Goal: Task Accomplishment & Management: Complete application form

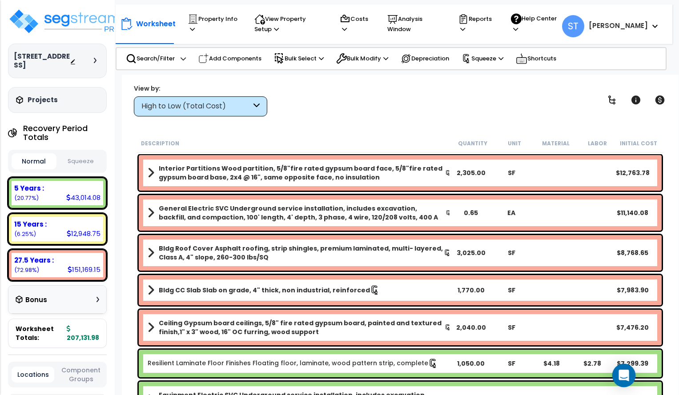
click at [624, 376] on icon "Open Intercom Messenger" at bounding box center [623, 376] width 10 height 12
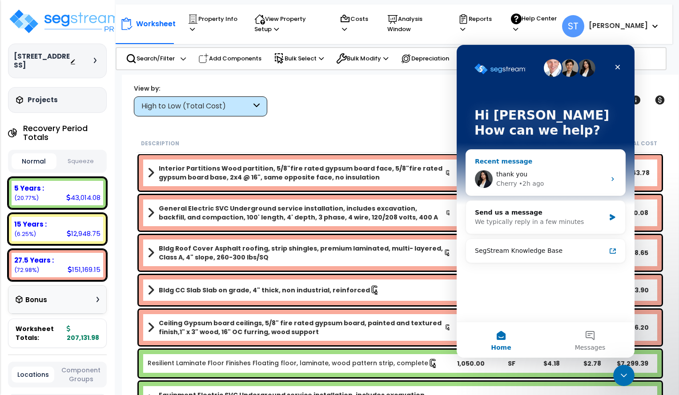
click at [554, 182] on div "Cherry • 2h ago" at bounding box center [550, 183] width 109 height 9
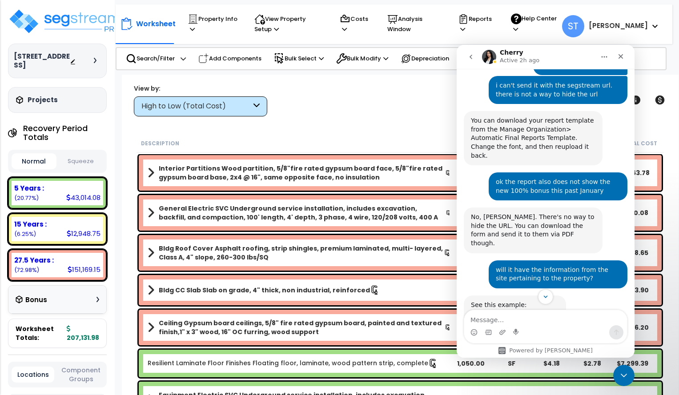
scroll to position [504, 0]
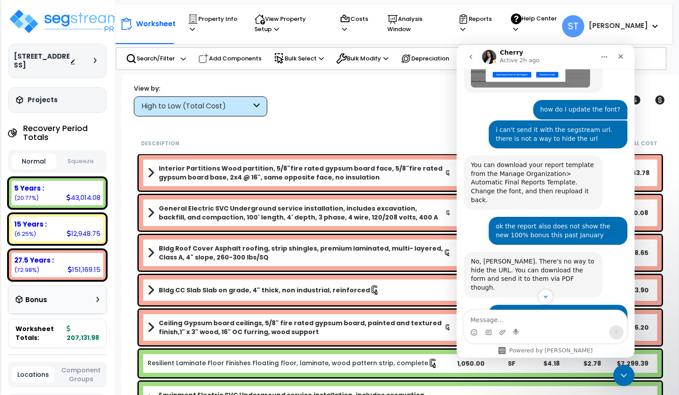
click at [334, 100] on div "View by: High to Low (Total Cost) High to Low (Total Cost)" at bounding box center [400, 100] width 539 height 33
click at [557, 16] on p "Help Center" at bounding box center [534, 23] width 46 height 21
click at [621, 56] on icon "Close" at bounding box center [620, 56] width 5 height 5
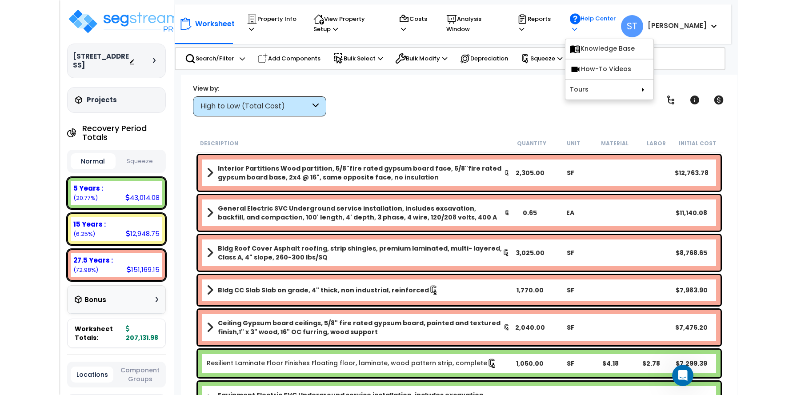
scroll to position [816, 0]
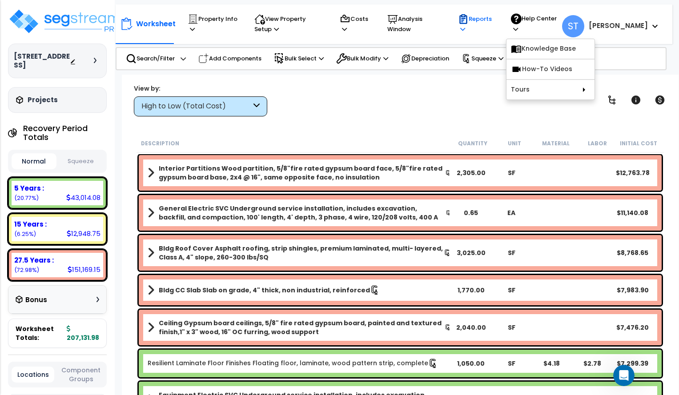
click at [493, 20] on p "Reports" at bounding box center [476, 24] width 36 height 20
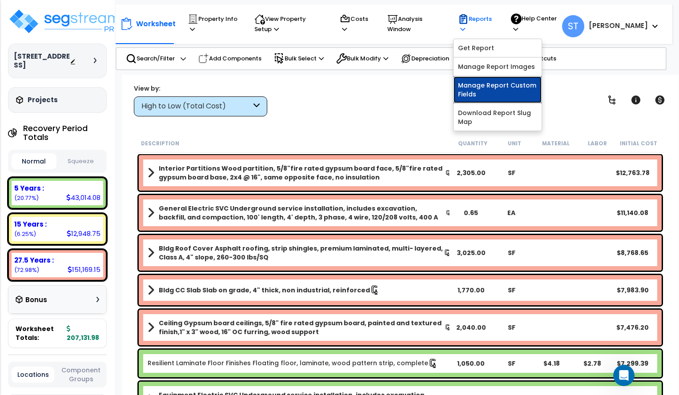
click at [514, 87] on link "Manage Report Custom Fields" at bounding box center [497, 89] width 88 height 27
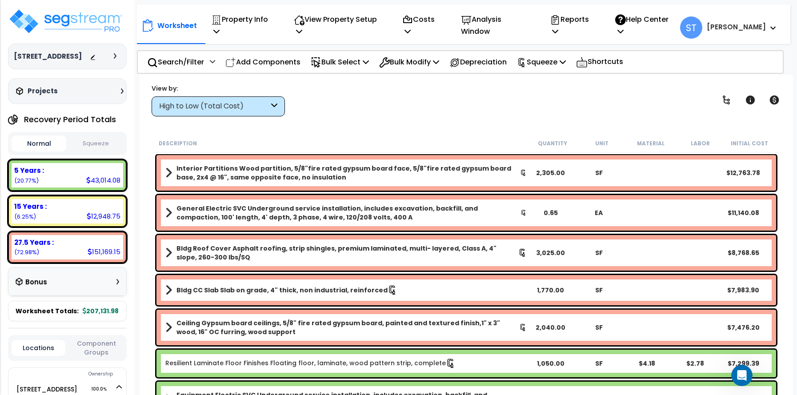
click at [85, 95] on div "Projects" at bounding box center [71, 91] width 114 height 9
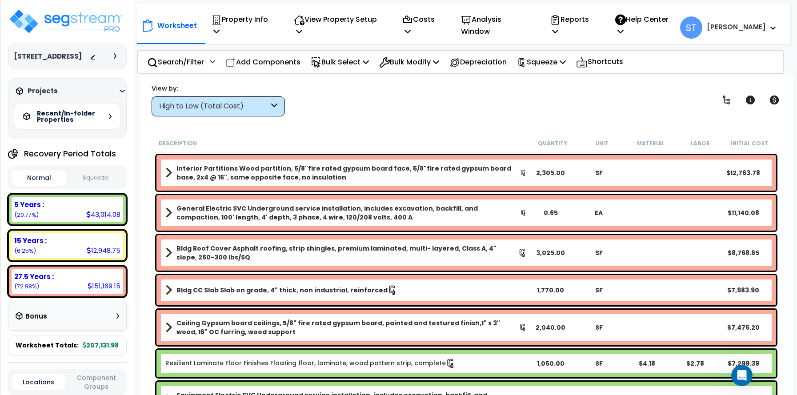
click at [85, 117] on h5 "Recent/In-folder Properties" at bounding box center [68, 116] width 62 height 12
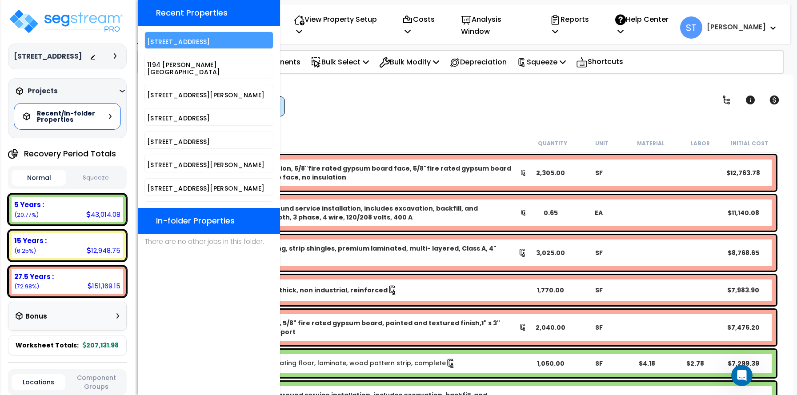
click at [184, 44] on h5 "[STREET_ADDRESS]" at bounding box center [209, 42] width 124 height 7
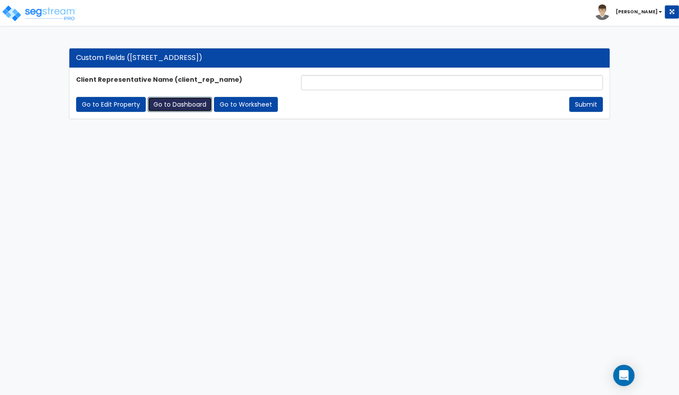
click at [187, 101] on link "Go to Dashboard" at bounding box center [180, 104] width 64 height 15
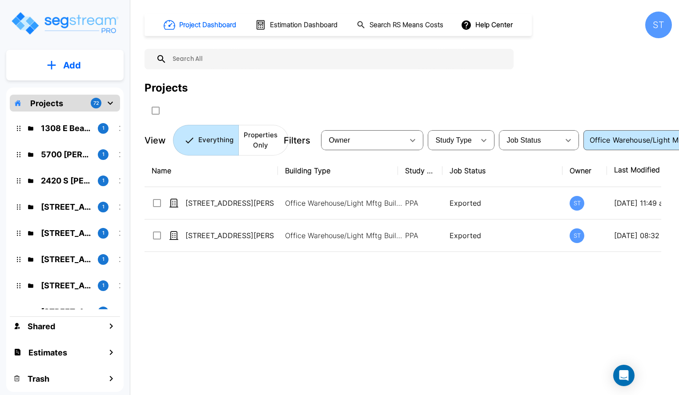
click at [60, 101] on p "Projects" at bounding box center [46, 103] width 33 height 12
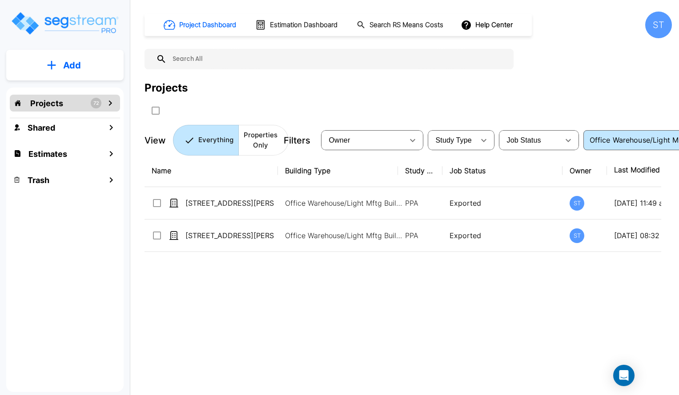
click at [616, 141] on input "Office Warehouse/Light Mftg Building" at bounding box center [637, 140] width 102 height 12
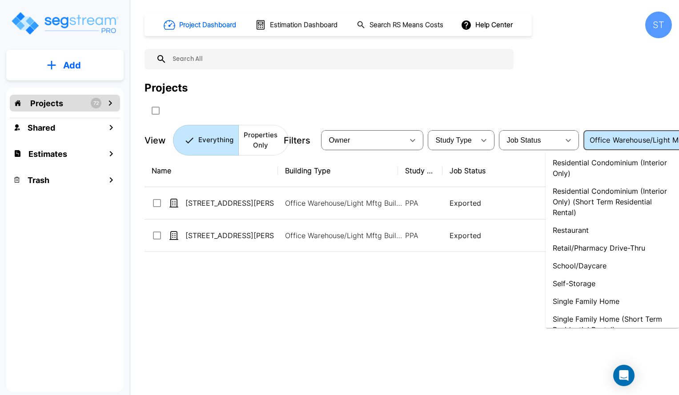
scroll to position [846, 0]
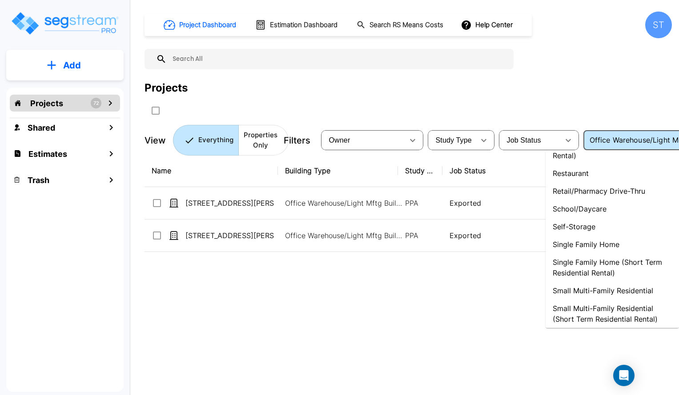
click at [589, 242] on li "Single Family Home" at bounding box center [611, 245] width 133 height 18
type input "Single Family Home"
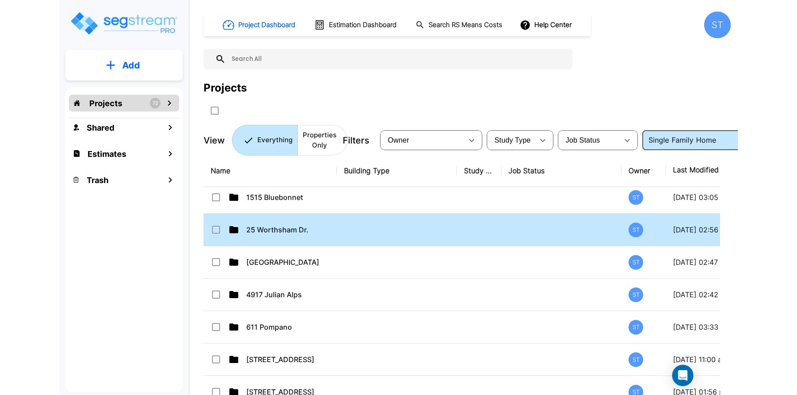
scroll to position [810, 0]
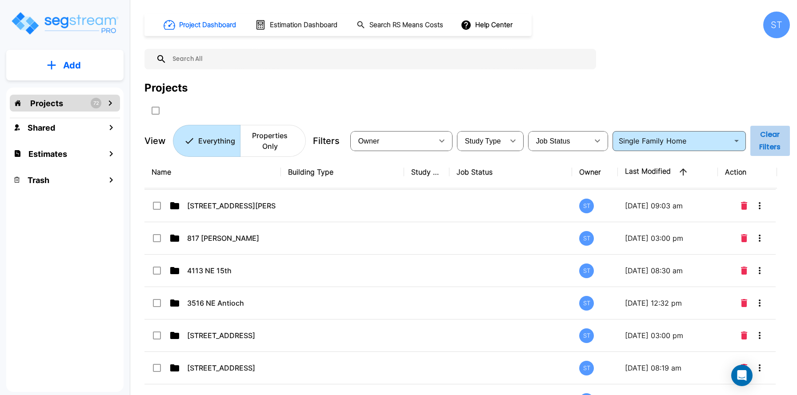
click at [678, 140] on button "Clear Filters" at bounding box center [770, 141] width 40 height 30
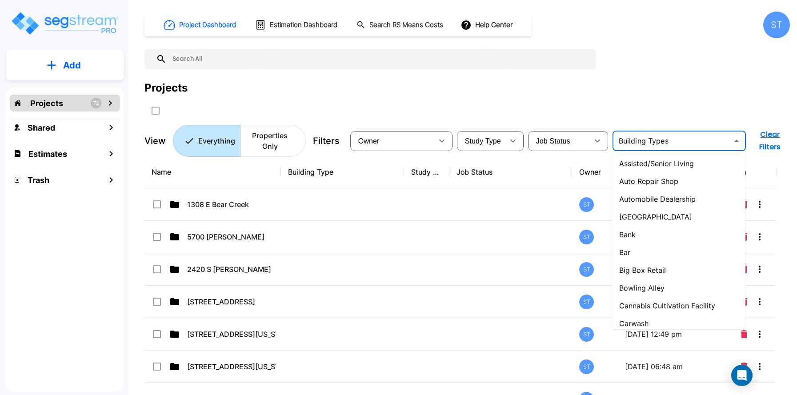
click at [678, 144] on input "text" at bounding box center [671, 141] width 113 height 12
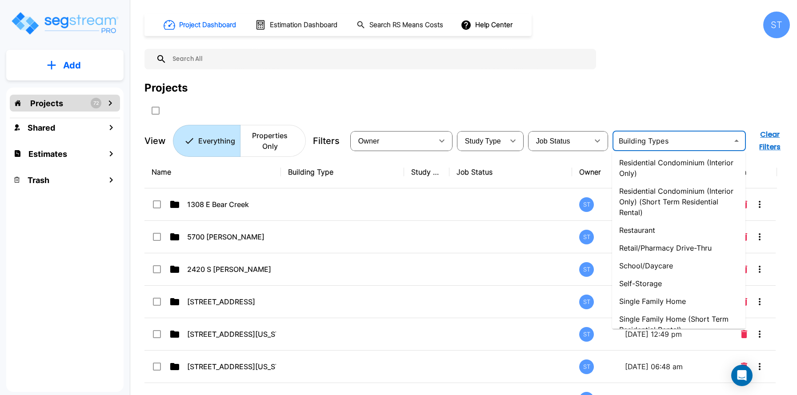
scroll to position [932, 0]
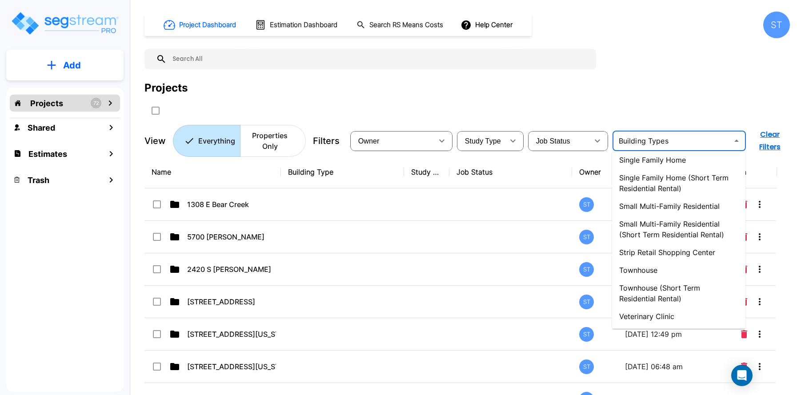
click at [661, 158] on li "Single Family Home" at bounding box center [678, 160] width 133 height 18
type input "Single Family Home"
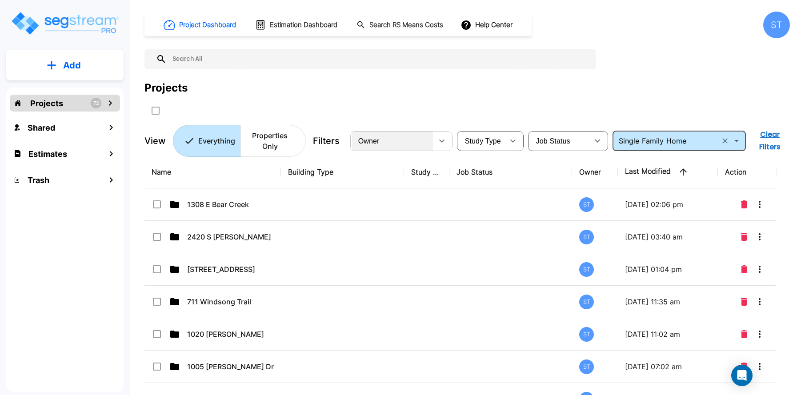
click at [431, 141] on div "Owner" at bounding box center [392, 140] width 81 height 25
click at [431, 142] on div "Owner" at bounding box center [392, 140] width 81 height 25
click at [410, 184] on div "Owner Steve Trussell" at bounding box center [398, 197] width 797 height 395
click at [400, 181] on div "Owner Steve Trussell" at bounding box center [398, 197] width 797 height 395
click at [503, 140] on div "Study Type" at bounding box center [481, 140] width 45 height 25
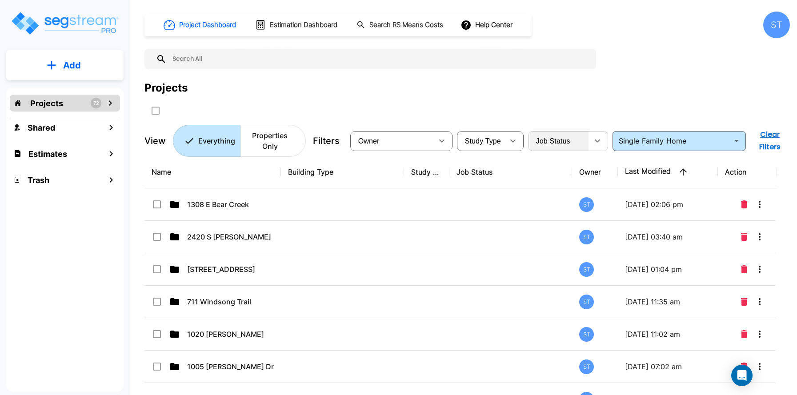
click at [553, 137] on span "Job Status" at bounding box center [553, 141] width 34 height 8
click at [549, 193] on ul "Job Status In Setup In Worksheet Exported" at bounding box center [559, 173] width 60 height 40
click at [549, 182] on li "In Worksheet" at bounding box center [559, 177] width 60 height 9
type input "in_worksheet"
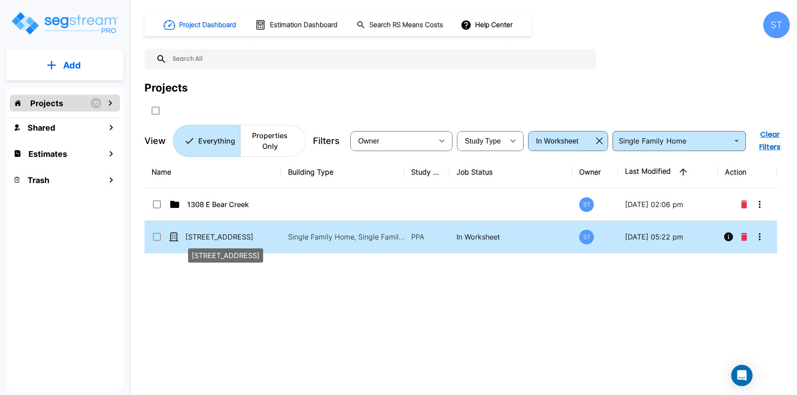
click at [249, 236] on p "505 Saddlewood Bend" at bounding box center [229, 237] width 89 height 11
click at [215, 237] on p "505 Saddlewood Bend" at bounding box center [229, 237] width 89 height 11
checkbox input "false"
click at [215, 237] on p "505 Saddlewood Bend" at bounding box center [229, 237] width 89 height 11
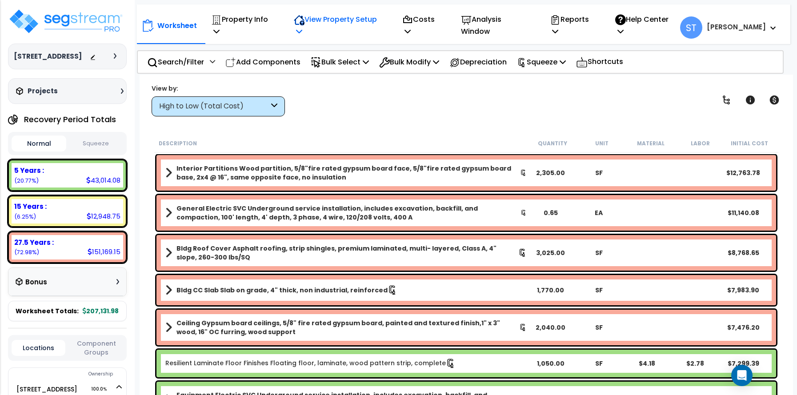
click at [370, 19] on p "View Property Setup" at bounding box center [338, 25] width 89 height 24
click at [593, 20] on p "Reports" at bounding box center [573, 25] width 46 height 24
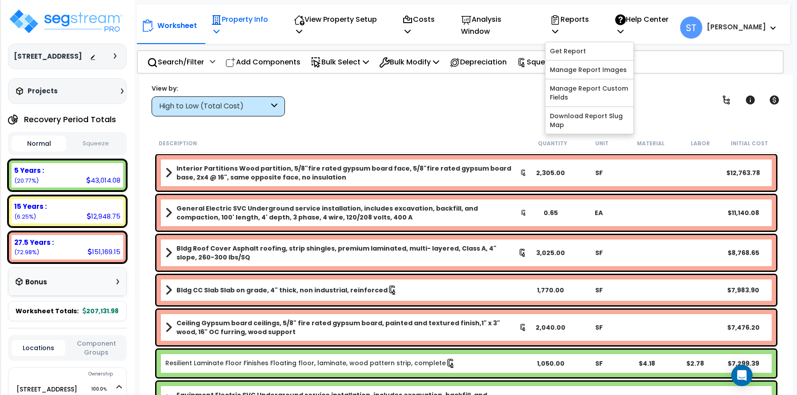
click at [249, 20] on p "Property Info" at bounding box center [243, 25] width 64 height 24
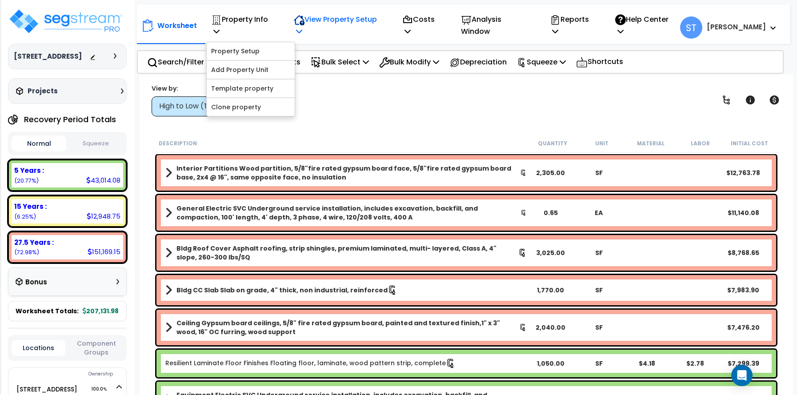
click at [324, 20] on p "View Property Setup" at bounding box center [338, 25] width 89 height 24
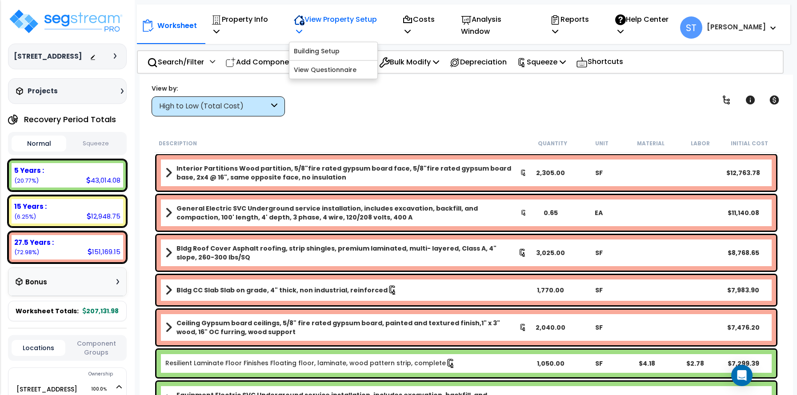
click at [324, 20] on p "View Property Setup" at bounding box center [338, 25] width 89 height 24
click at [438, 19] on p "Costs" at bounding box center [422, 25] width 40 height 24
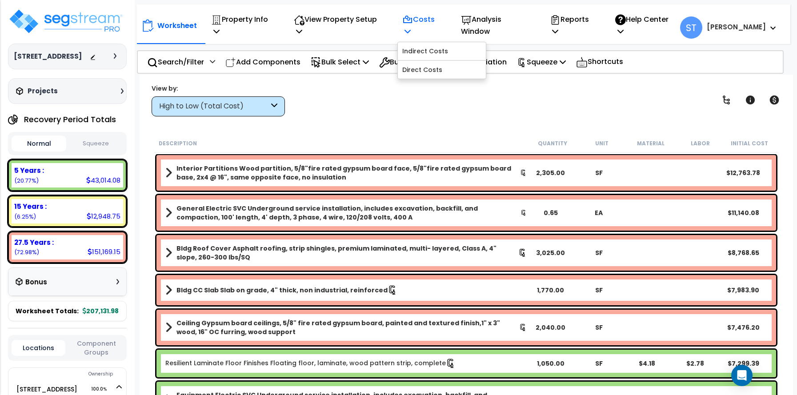
click at [438, 19] on p "Costs" at bounding box center [422, 25] width 40 height 24
click at [750, 24] on b "[PERSON_NAME]" at bounding box center [736, 26] width 59 height 9
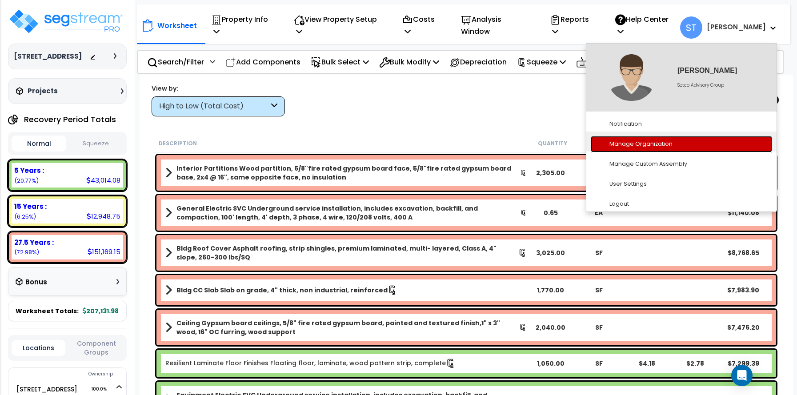
click at [641, 136] on link "Manage Organization" at bounding box center [681, 144] width 181 height 16
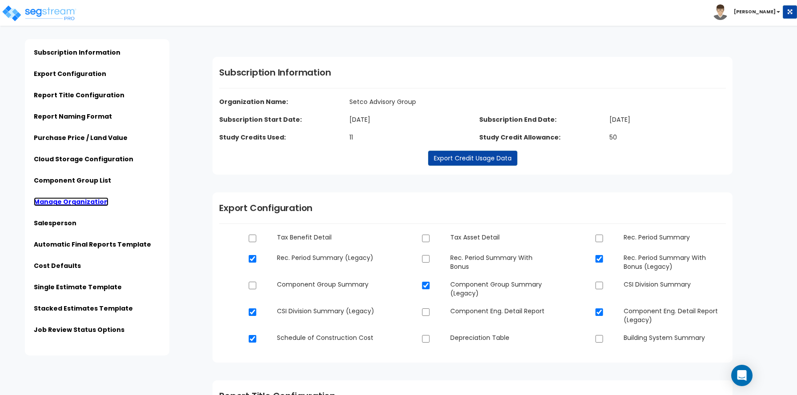
click at [92, 201] on link "Manage Organization" at bounding box center [71, 201] width 75 height 9
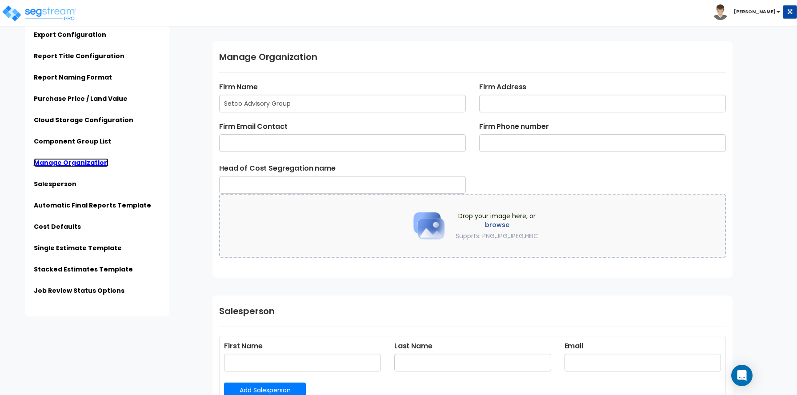
scroll to position [1247, 0]
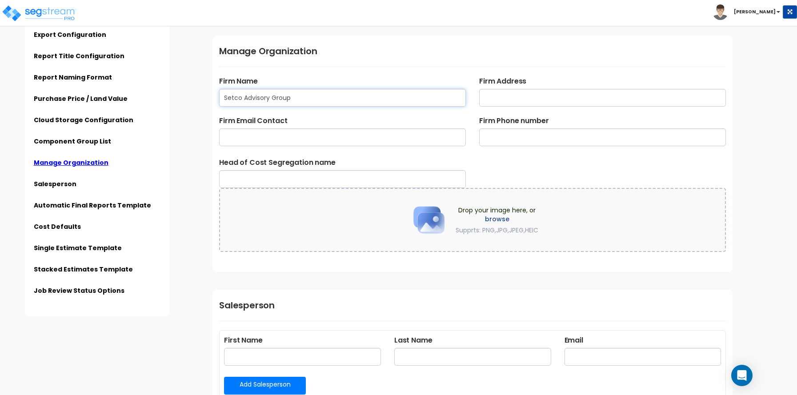
click at [240, 95] on input "Setco Advisory Group" at bounding box center [342, 98] width 247 height 18
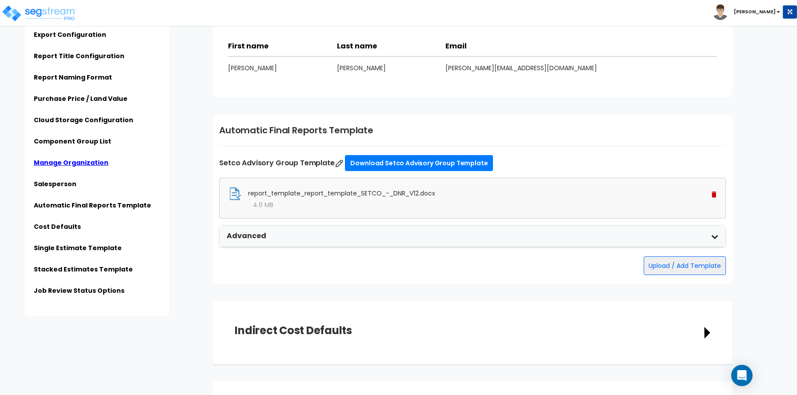
scroll to position [1647, 0]
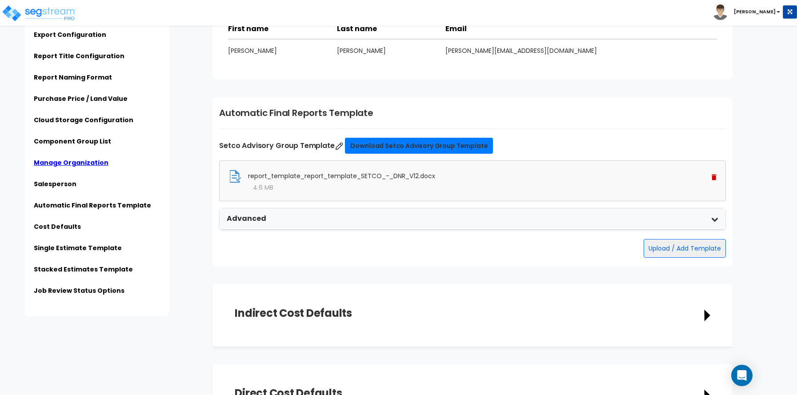
type input "SETCO Advisory Group"
click at [386, 149] on link "Download Setco Advisory Group Template" at bounding box center [419, 146] width 148 height 16
click at [308, 174] on span "report_template_report_template_SETCO_-_DNR_V12.docx" at bounding box center [341, 176] width 187 height 9
click at [234, 177] on img at bounding box center [234, 176] width 13 height 13
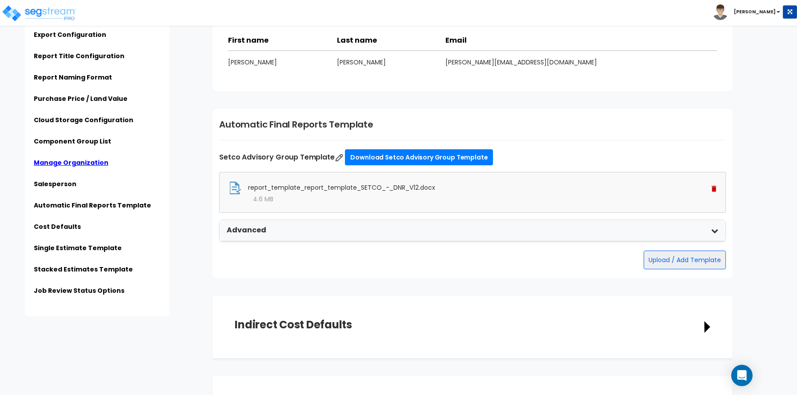
scroll to position [1689, 0]
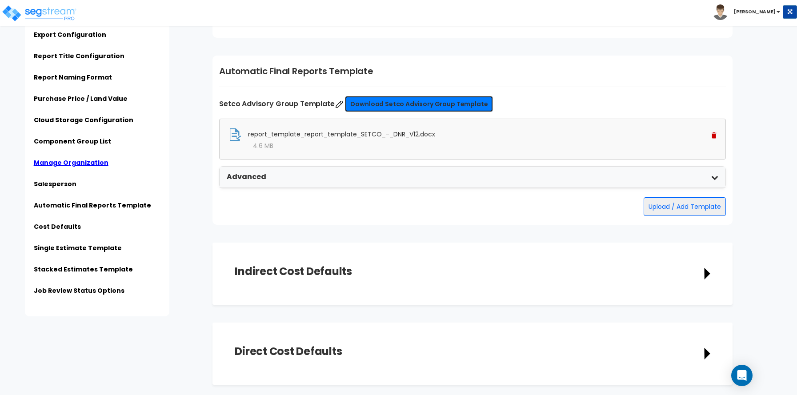
click at [449, 100] on link "Download Setco Advisory Group Template" at bounding box center [419, 104] width 148 height 16
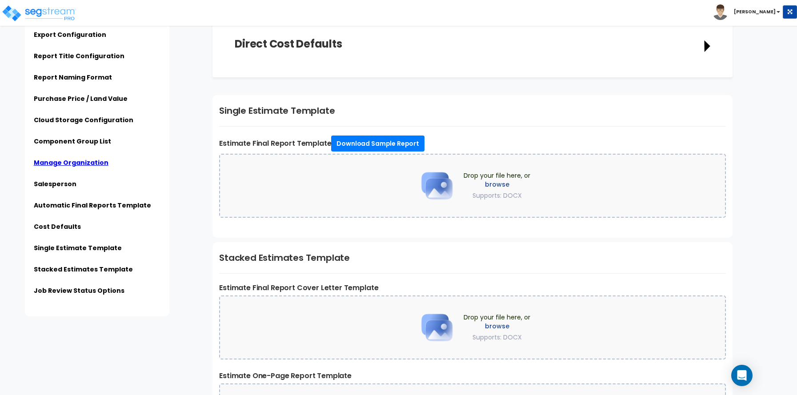
scroll to position [2210, 0]
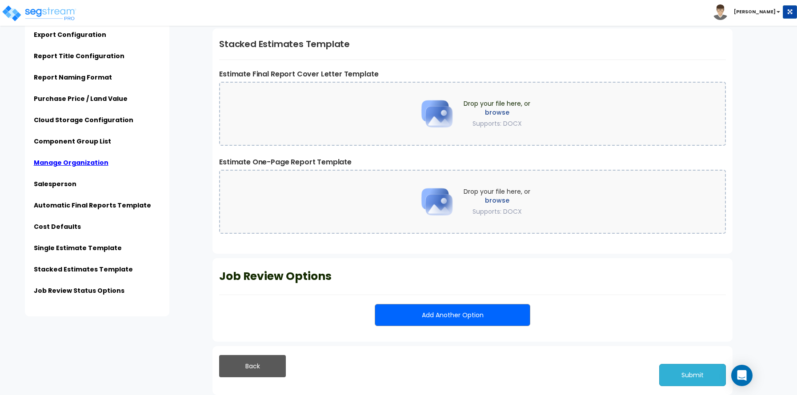
click at [701, 376] on button "Submit" at bounding box center [692, 375] width 67 height 22
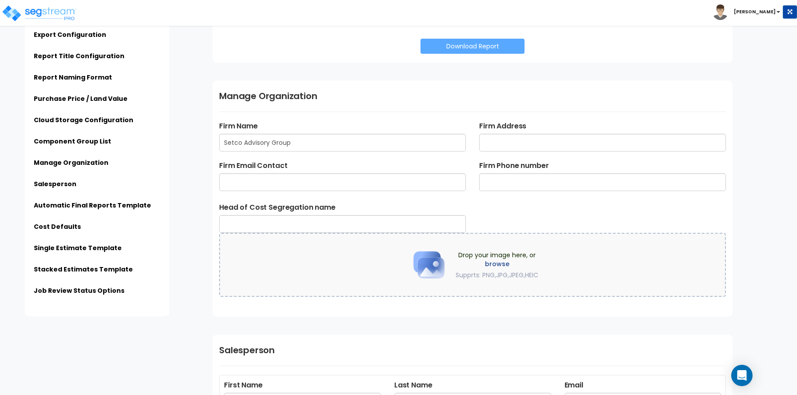
scroll to position [1156, 0]
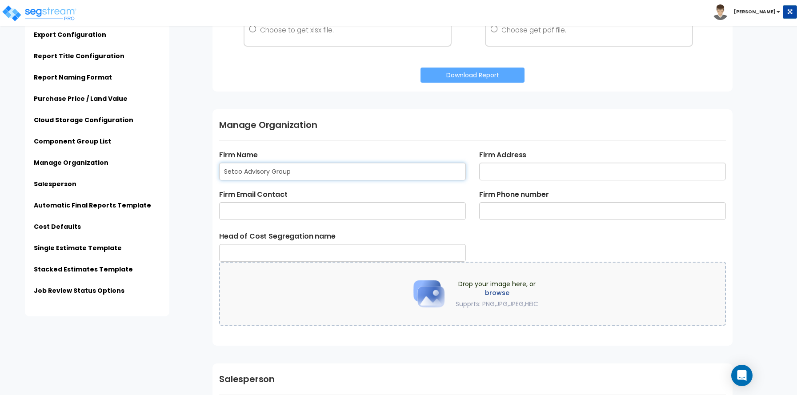
click at [242, 169] on input "Setco Advisory Group" at bounding box center [342, 172] width 247 height 18
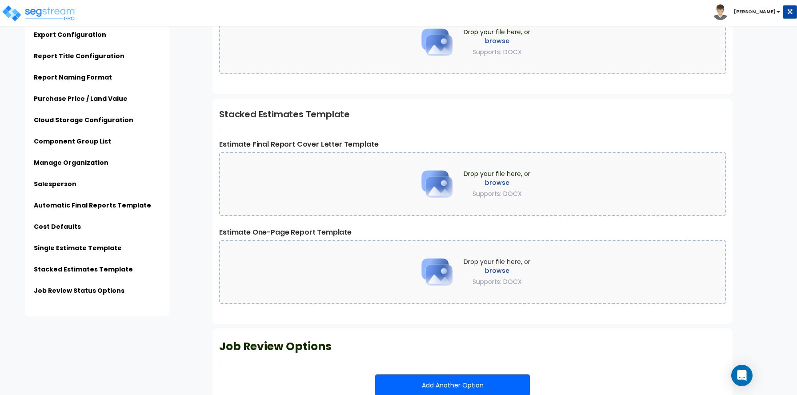
scroll to position [2193, 0]
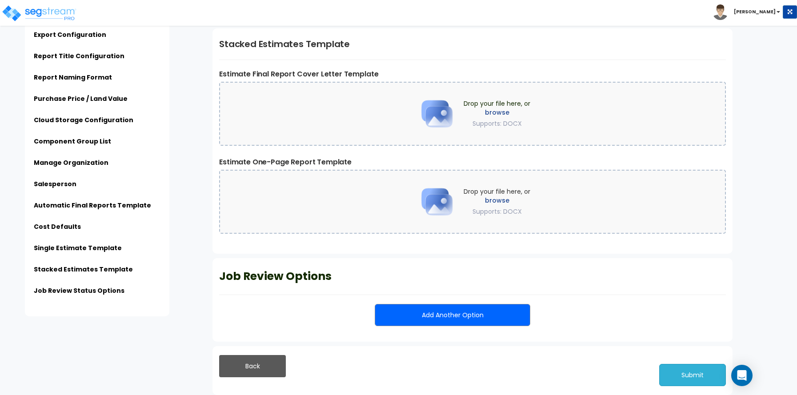
type input "SETCO Advisory Group"
click at [692, 375] on button "Submit" at bounding box center [692, 375] width 67 height 22
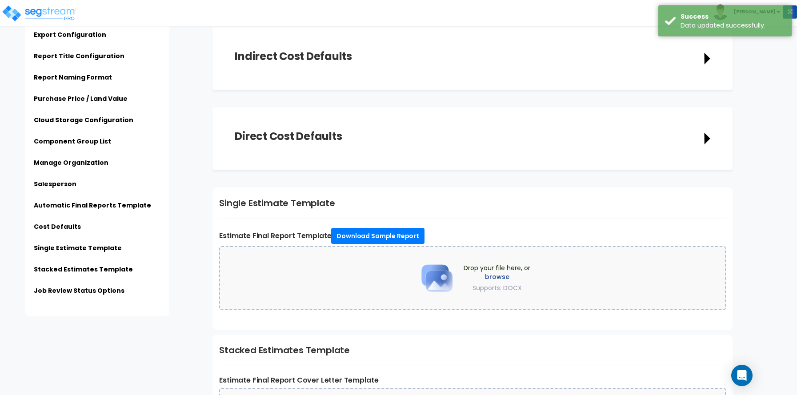
scroll to position [1751, 0]
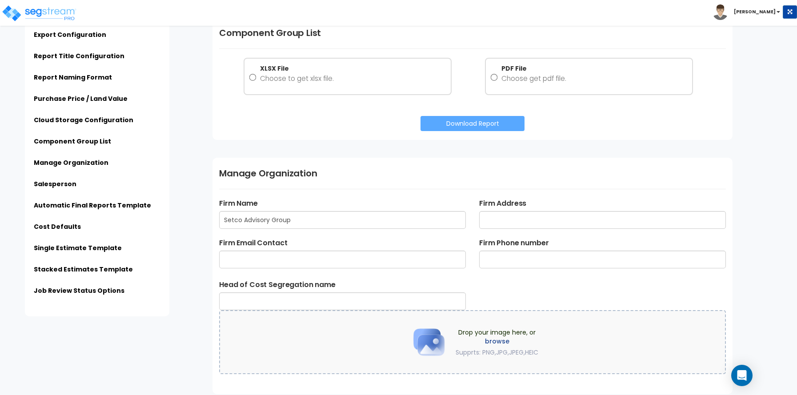
scroll to position [1022, 0]
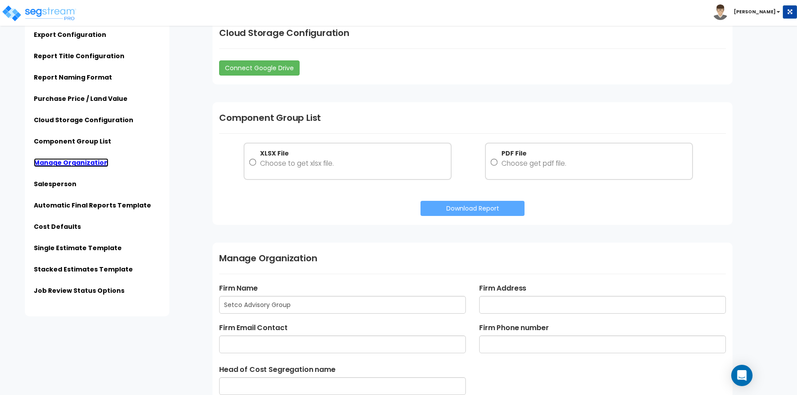
click at [95, 161] on link "Manage Organization" at bounding box center [71, 162] width 75 height 9
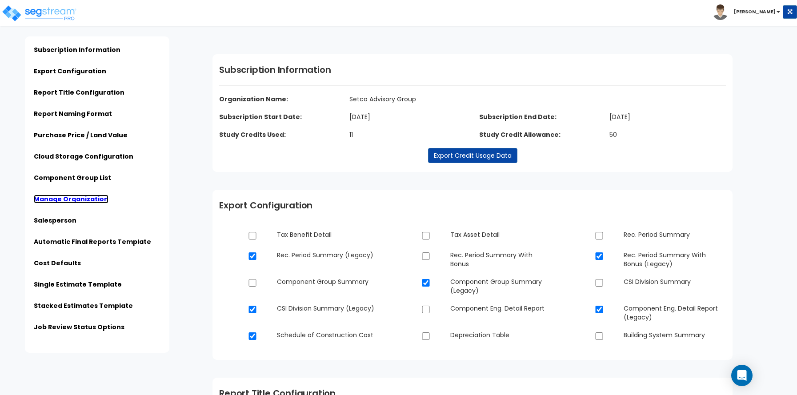
scroll to position [0, 0]
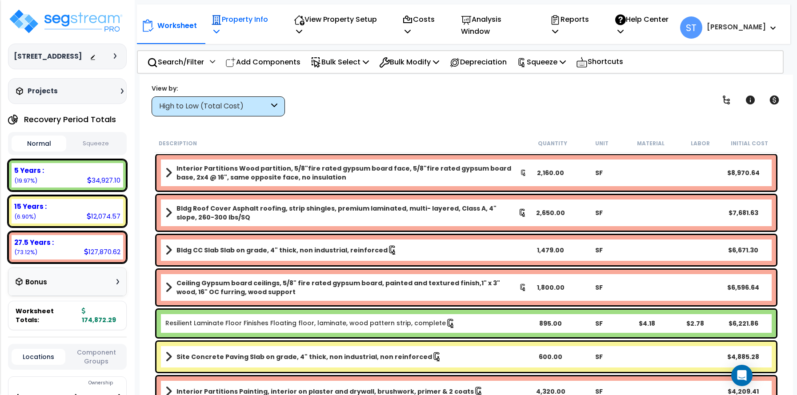
click at [248, 21] on p "Property Info" at bounding box center [243, 25] width 64 height 24
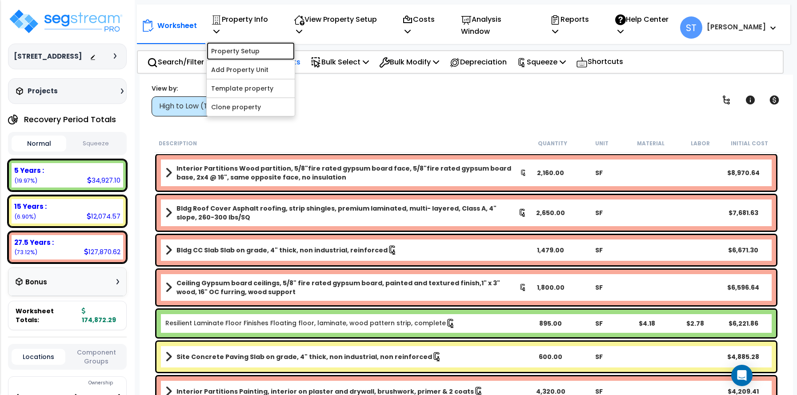
click at [246, 44] on link "Property Setup" at bounding box center [251, 51] width 88 height 18
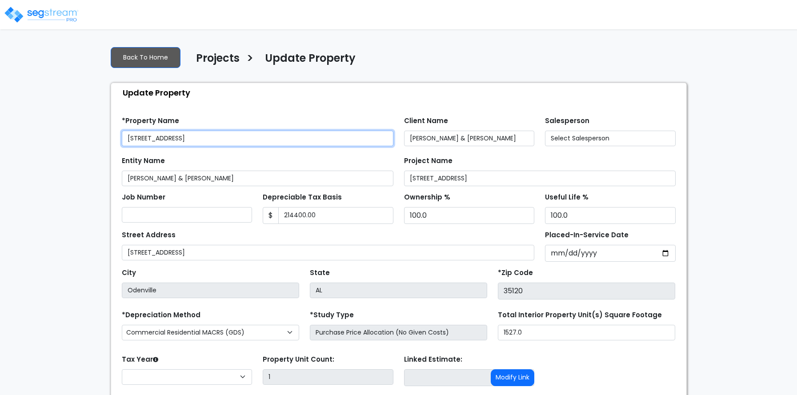
type input "214,400.00"
select select "2025"
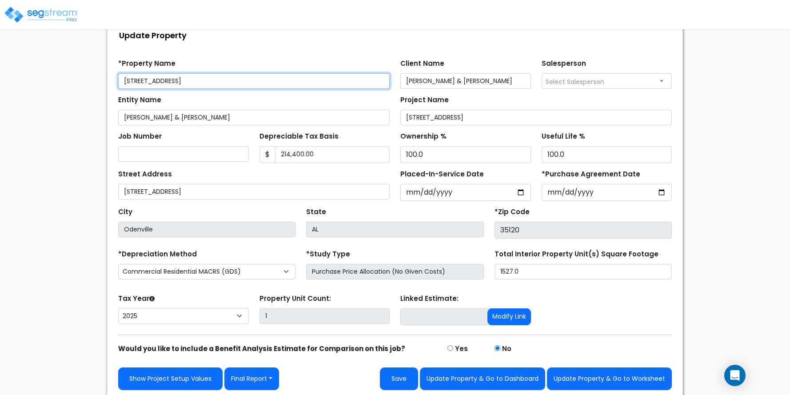
scroll to position [60, 0]
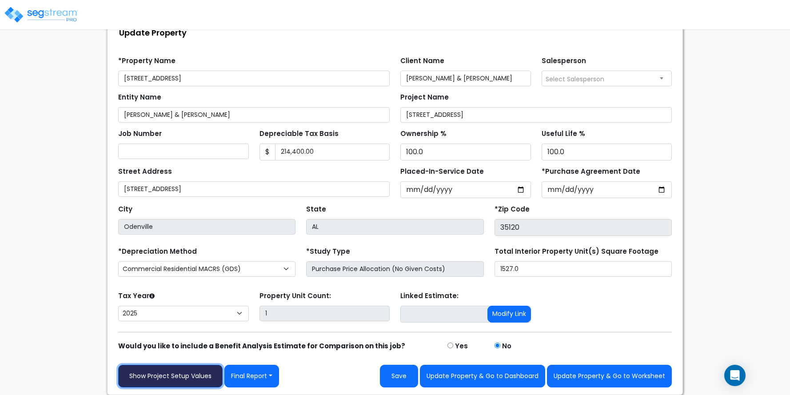
click at [169, 375] on link "Show Project Setup Values" at bounding box center [170, 376] width 104 height 23
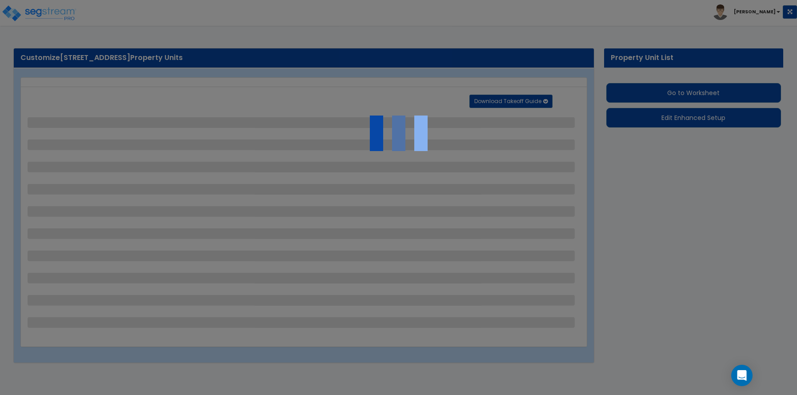
select select "2"
select select "1"
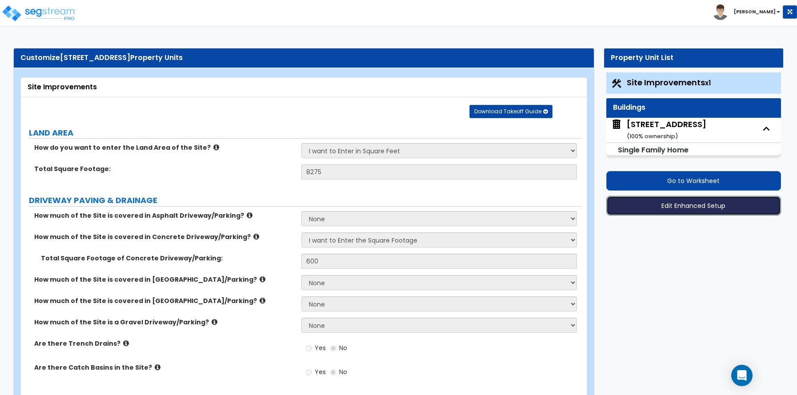
click at [685, 207] on button "Edit Enhanced Setup" at bounding box center [693, 206] width 175 height 20
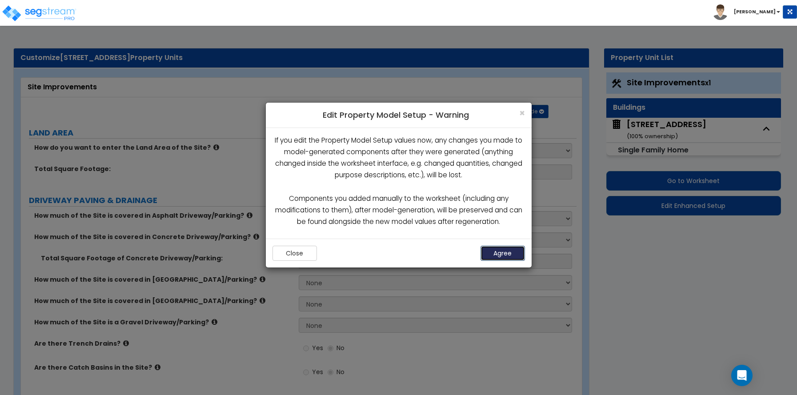
click at [507, 250] on button "Agree" at bounding box center [502, 253] width 44 height 15
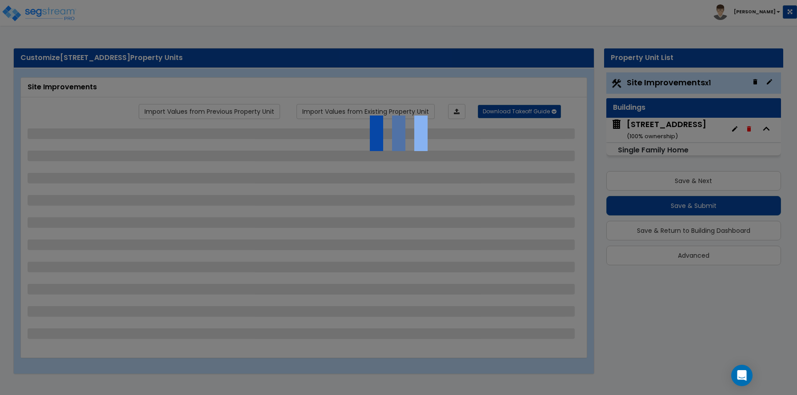
select select "2"
select select "1"
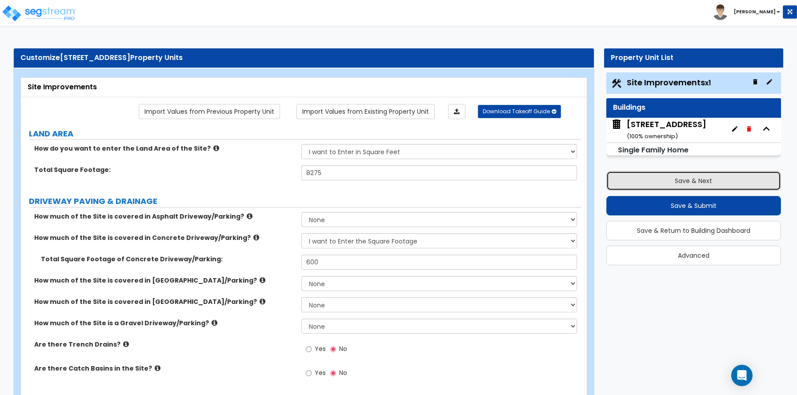
click at [680, 179] on button "Save & Next" at bounding box center [693, 181] width 175 height 20
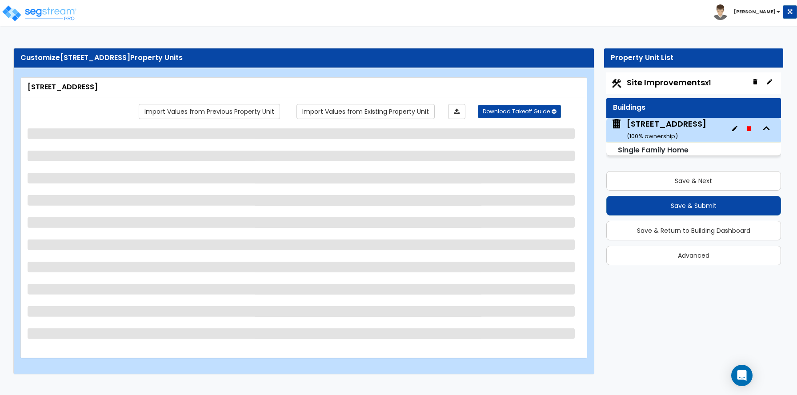
select select "1"
select select "7"
select select "3"
select select "2"
select select "1"
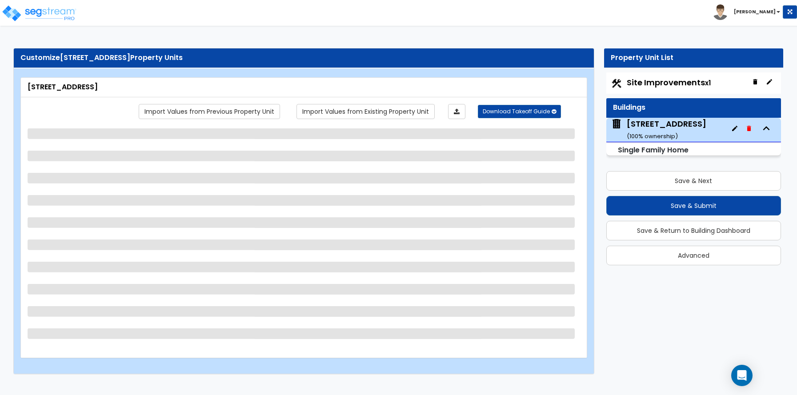
select select "9"
select select "1"
select select "2"
select select "1"
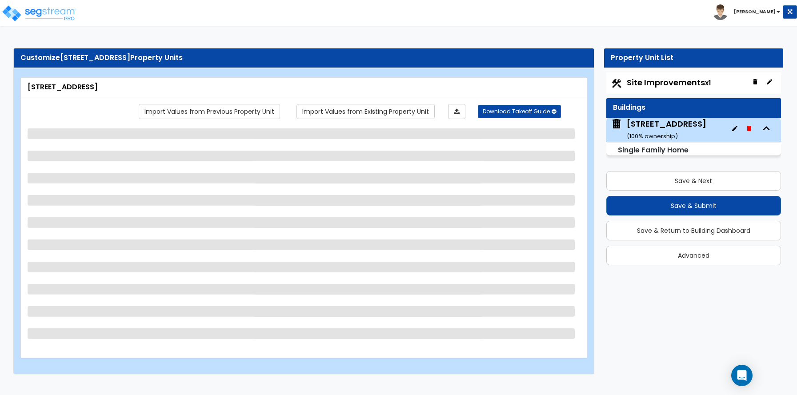
select select "1"
select select "2"
select select "3"
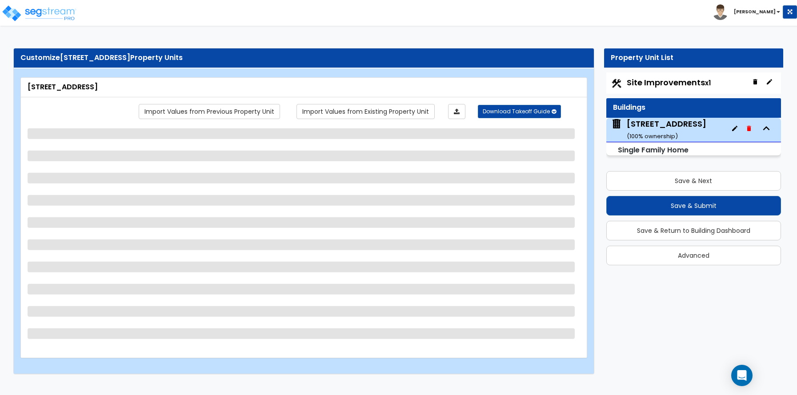
select select "5"
select select "1"
select select "2"
select select "3"
select select "2"
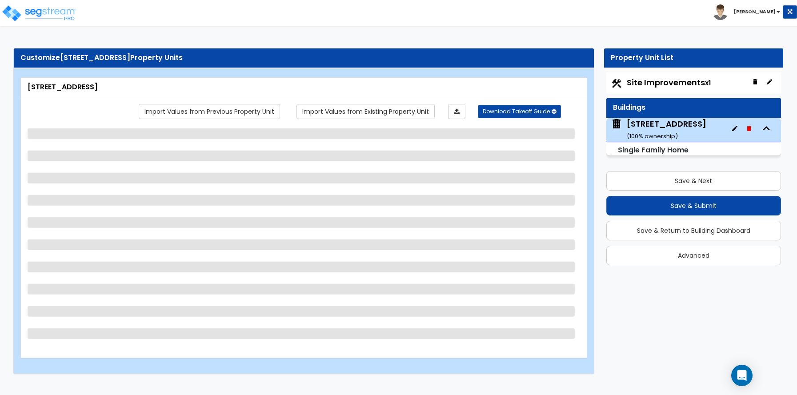
select select "3"
select select "2"
select select "3"
select select "1"
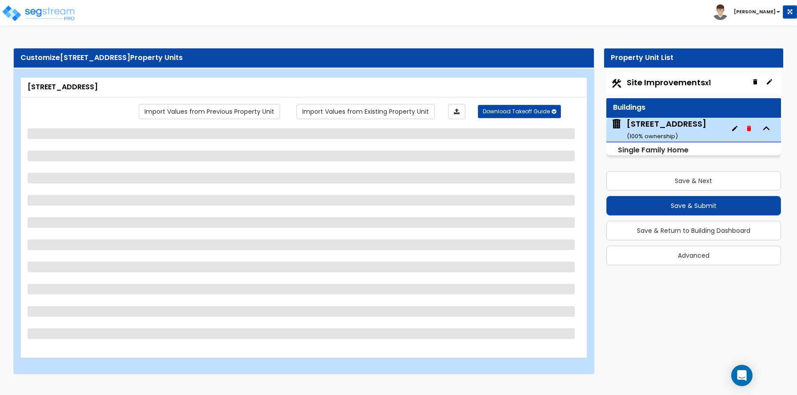
select select "3"
select select "2"
select select "3"
select select "2"
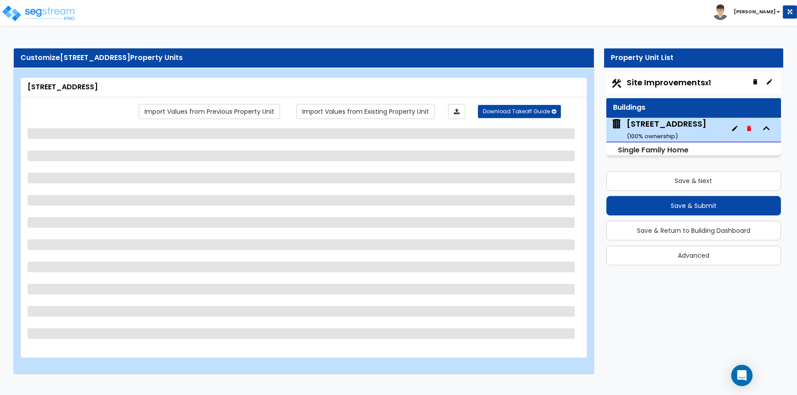
select select "1"
select select "2"
select select "1"
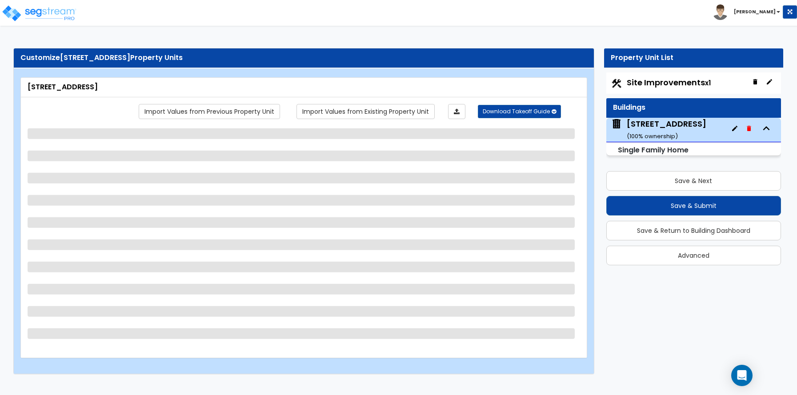
select select "1"
select select "2"
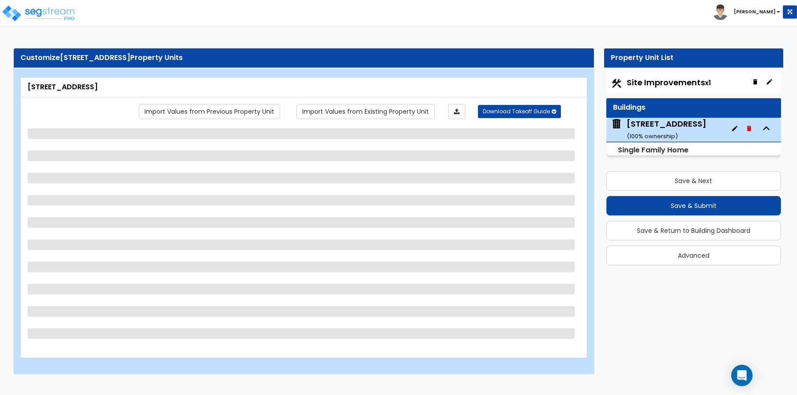
select select "2"
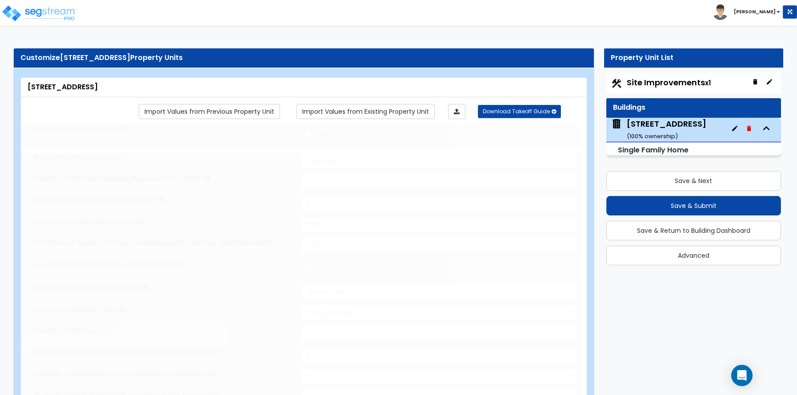
type input "3"
radio input "true"
select select "1"
select select "2"
type input "1"
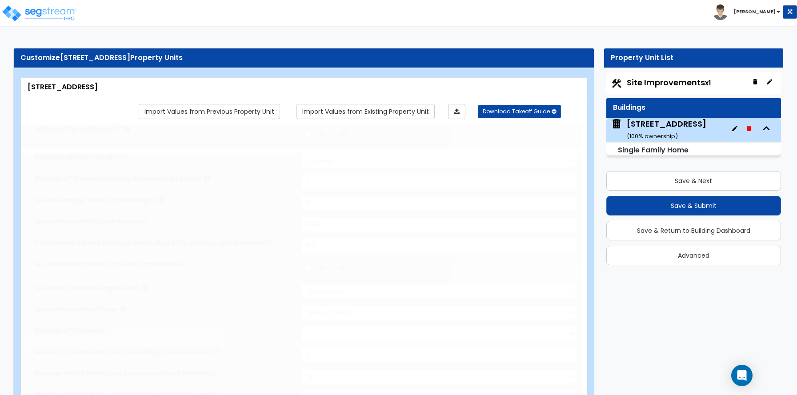
select select "2"
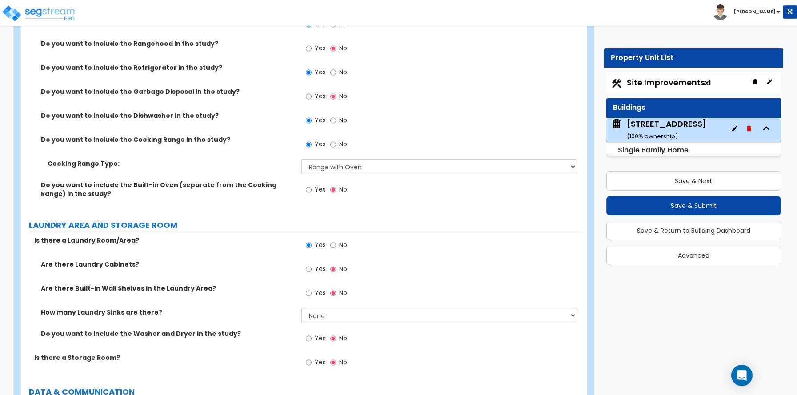
scroll to position [3423, 0]
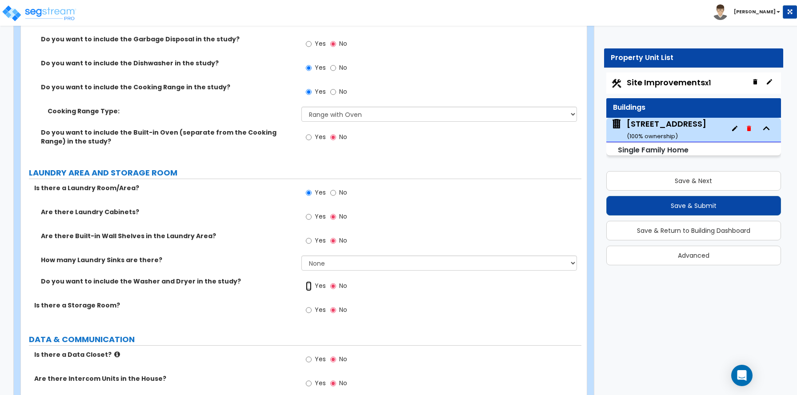
click at [308, 285] on input "Yes" at bounding box center [309, 286] width 6 height 10
radio input "true"
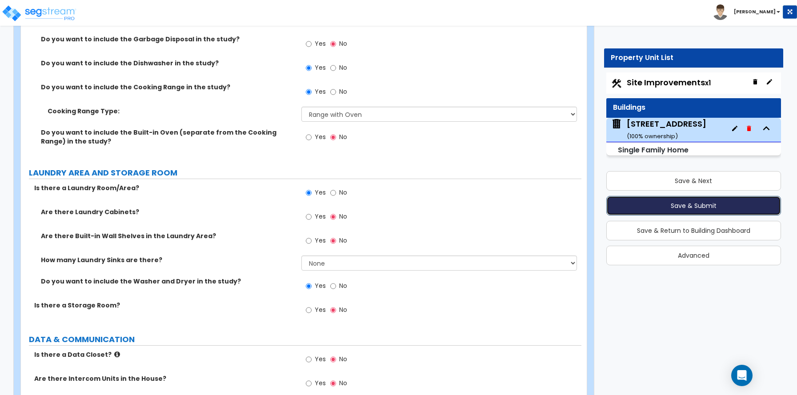
click at [708, 201] on button "Save & Submit" at bounding box center [693, 206] width 175 height 20
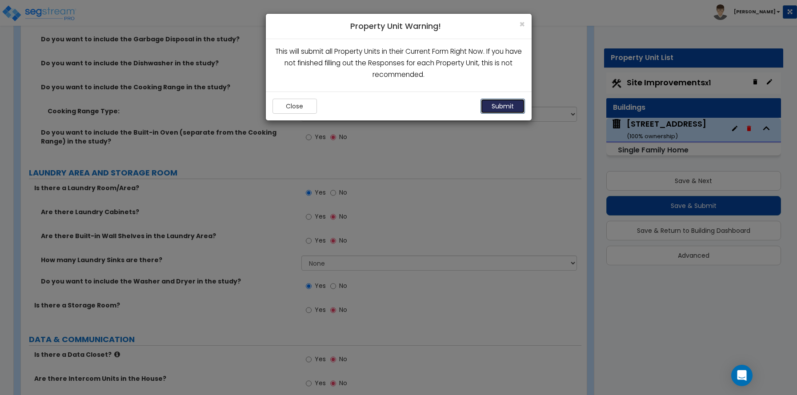
click at [508, 106] on button "Submit" at bounding box center [502, 106] width 44 height 15
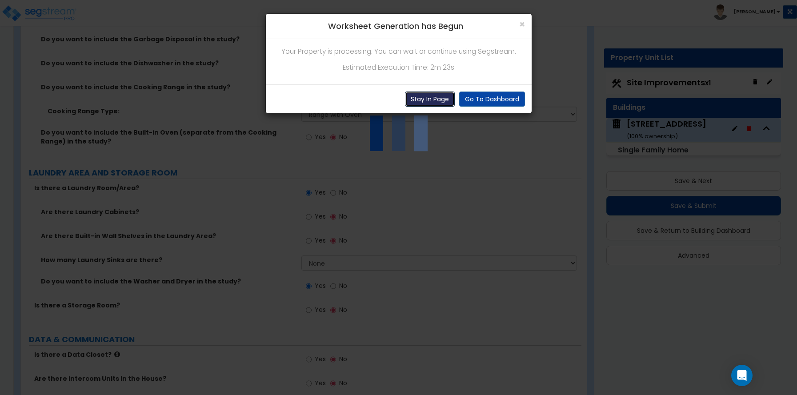
click at [433, 99] on button "Stay In Page" at bounding box center [430, 99] width 50 height 15
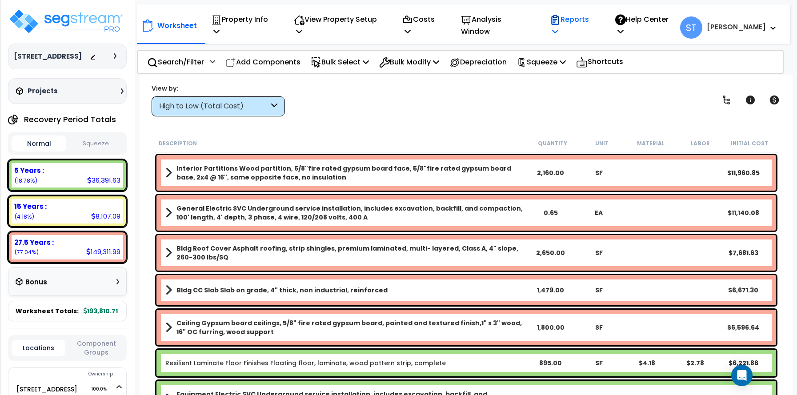
click at [585, 20] on p "Reports" at bounding box center [573, 25] width 46 height 24
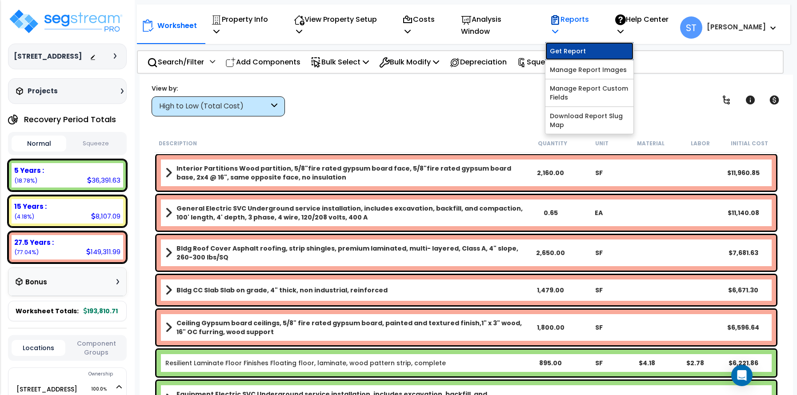
click at [588, 42] on link "Get Report" at bounding box center [589, 51] width 88 height 18
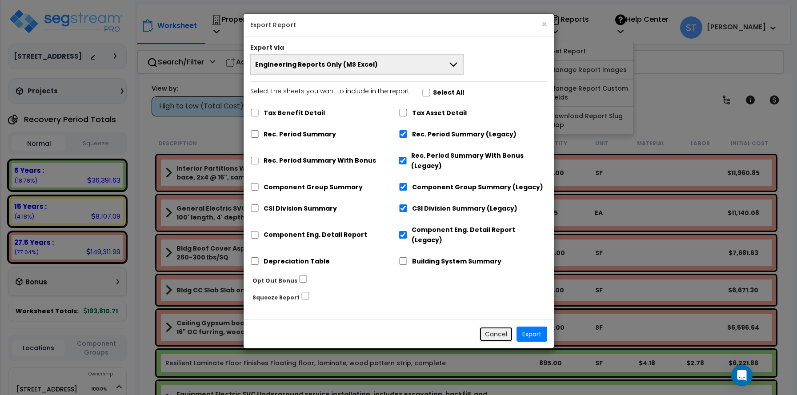
click at [504, 327] on button "Cancel" at bounding box center [496, 334] width 34 height 15
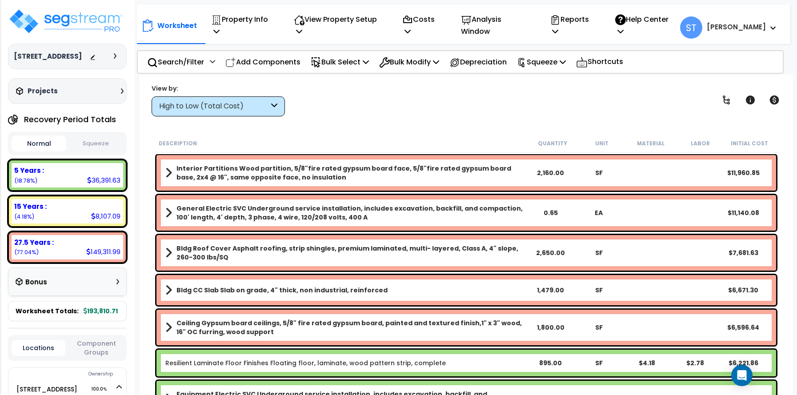
click at [240, 104] on div "High to Low (Total Cost)" at bounding box center [214, 106] width 110 height 10
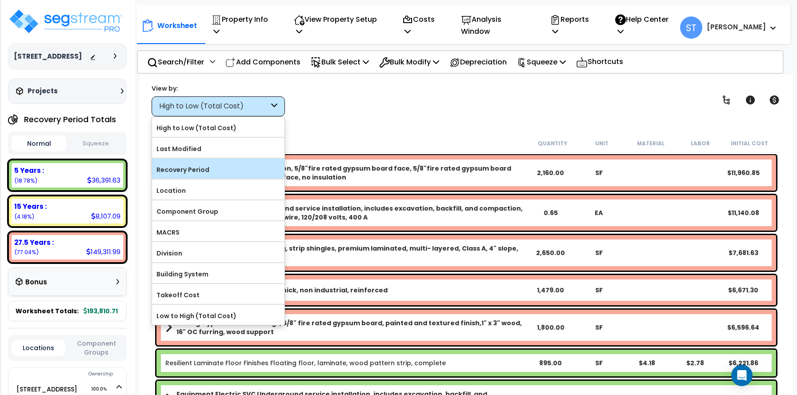
click at [239, 172] on label "Recovery Period" at bounding box center [218, 169] width 132 height 13
click at [0, 0] on input "Recovery Period" at bounding box center [0, 0] width 0 height 0
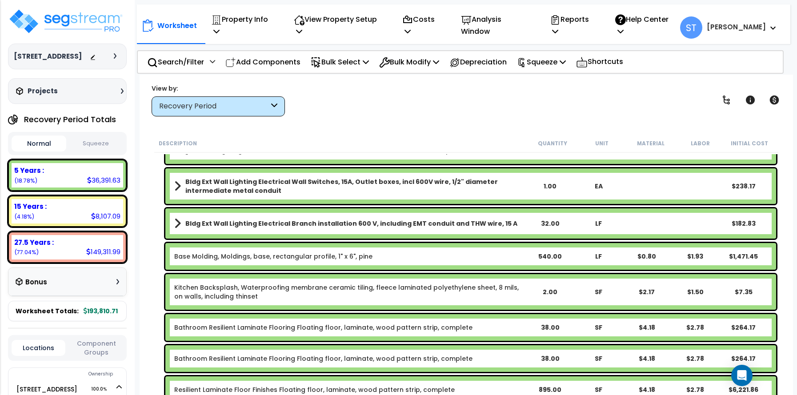
scroll to position [133, 0]
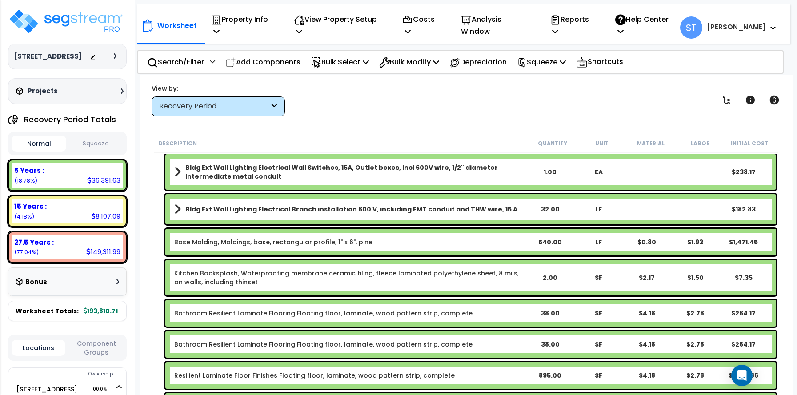
click at [315, 240] on link "Base Molding, Moldings, base, rectangular profile, 1" x 6", pine" at bounding box center [273, 242] width 198 height 9
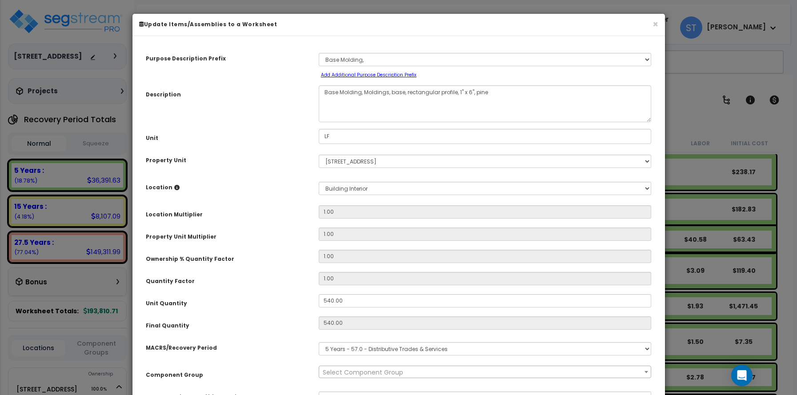
select select "14882"
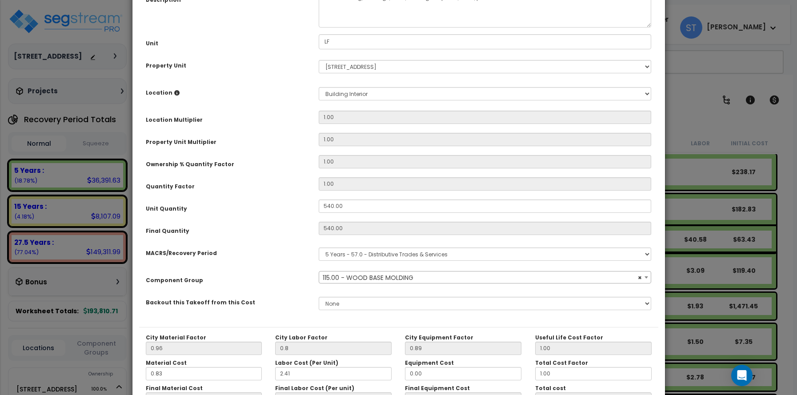
scroll to position [180, 0]
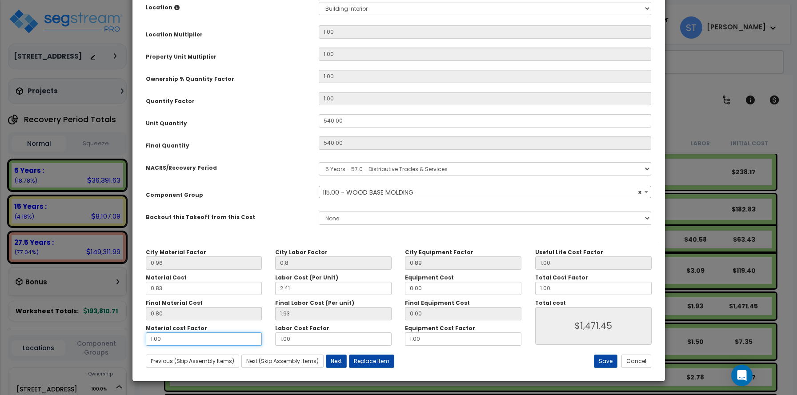
drag, startPoint x: 194, startPoint y: 339, endPoint x: 42, endPoint y: 339, distance: 152.0
click at [42, 339] on div "× Update Items/Assemblies to a Worksheet Purpose Description Prefix Select A/V …" at bounding box center [398, 197] width 797 height 395
type input "2"
type input "$1,906.20"
type input "2"
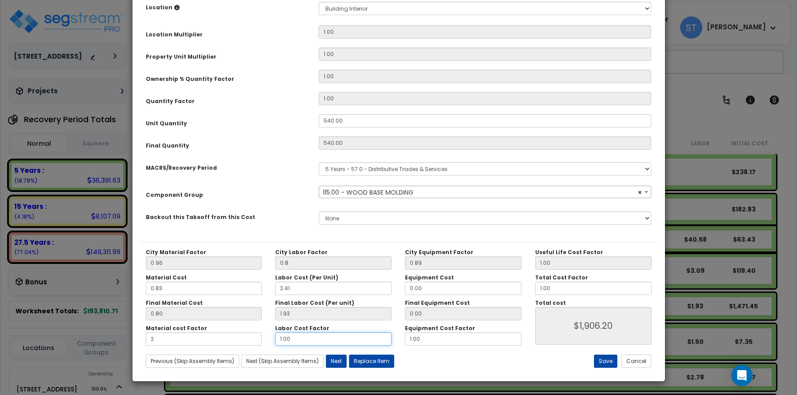
type input "$1,906.20"
drag, startPoint x: 320, startPoint y: 334, endPoint x: 252, endPoint y: 337, distance: 68.1
click at [252, 337] on div "Material cost Factor 2 Labor Cost Factor 1.00 Equipment Cost Factor 1.00" at bounding box center [333, 335] width 389 height 21
type input "2"
type input "$2,948.40"
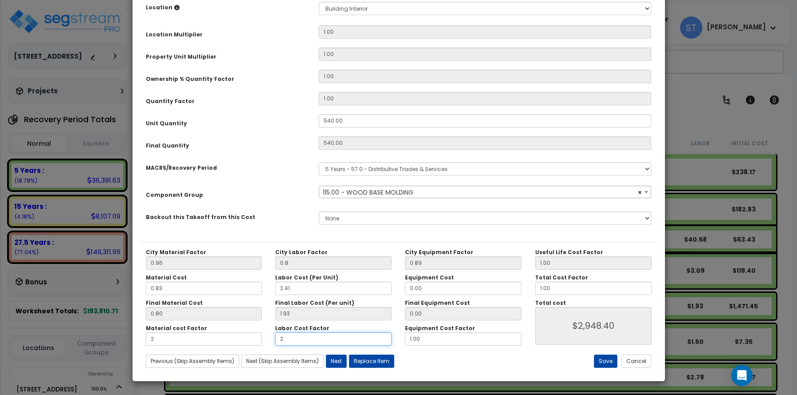
type input "2"
type input "$2,948.40"
drag, startPoint x: 428, startPoint y: 337, endPoint x: 376, endPoint y: 336, distance: 52.0
click at [391, 336] on div "Material cost Factor 2 Labor Cost Factor 2 Equipment Cost Factor 1.00" at bounding box center [333, 335] width 389 height 21
type input "2"
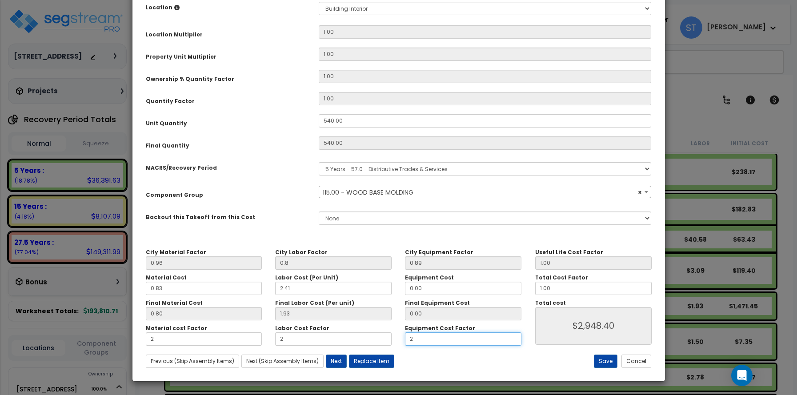
type input "$2,948.40"
type input "2"
type input "$2,948.40"
click at [611, 359] on button "Save" at bounding box center [606, 361] width 24 height 13
type input "0.80"
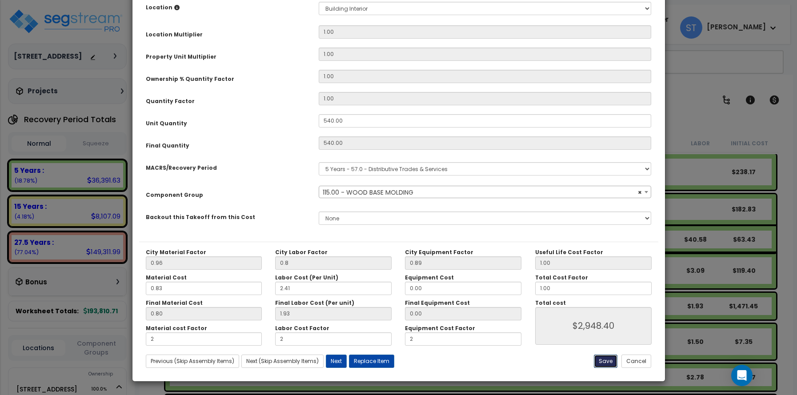
type input "2.00"
type input "2948.40"
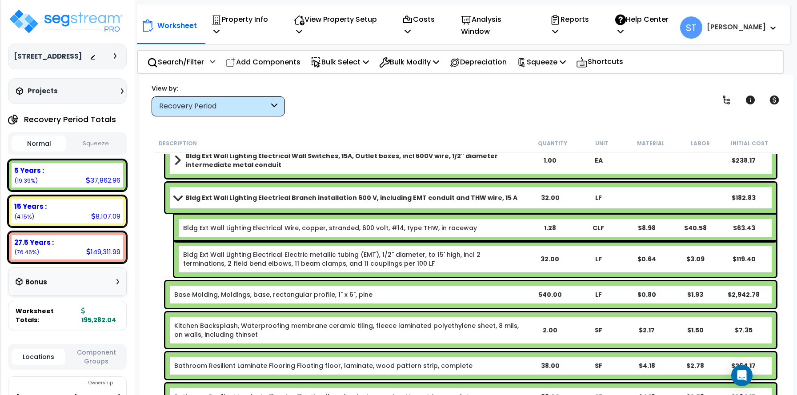
scroll to position [178, 0]
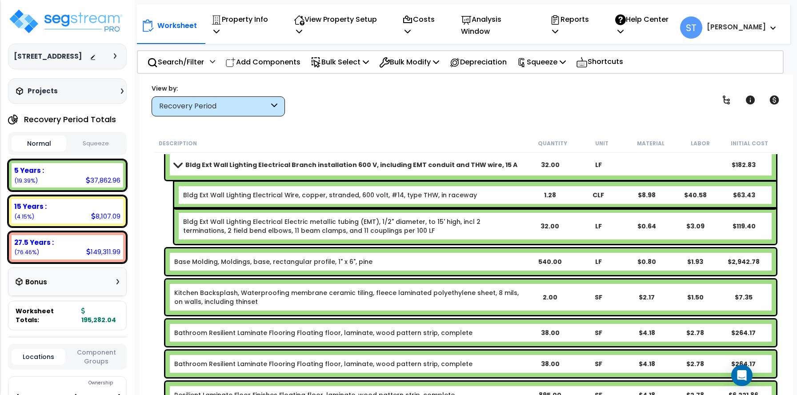
click at [352, 293] on link "Kitchen Backsplash, Waterproofing membrane ceramic tiling, fleece laminated pol…" at bounding box center [350, 297] width 352 height 18
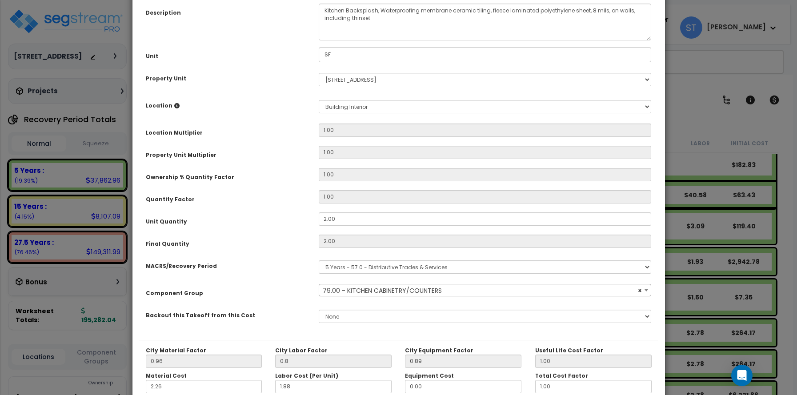
scroll to position [180, 0]
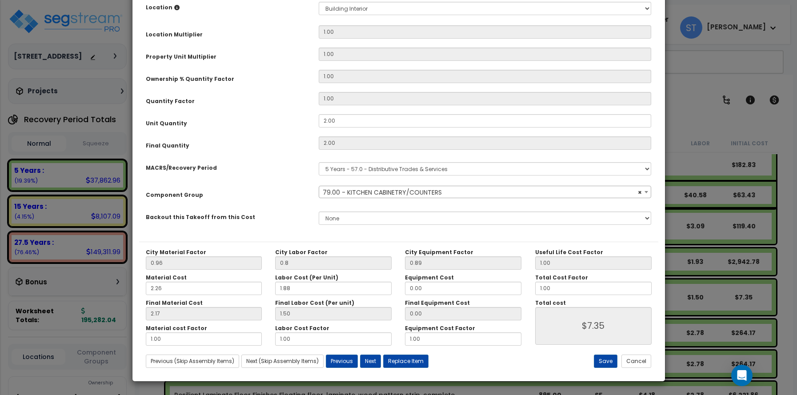
select select "13346"
drag, startPoint x: 160, startPoint y: 338, endPoint x: 121, endPoint y: 337, distance: 39.6
click at [121, 337] on div "× Update Items/Assemblies to a Worksheet Purpose Description Prefix Select A/V …" at bounding box center [398, 197] width 797 height 395
type input "2"
type input "$11.68"
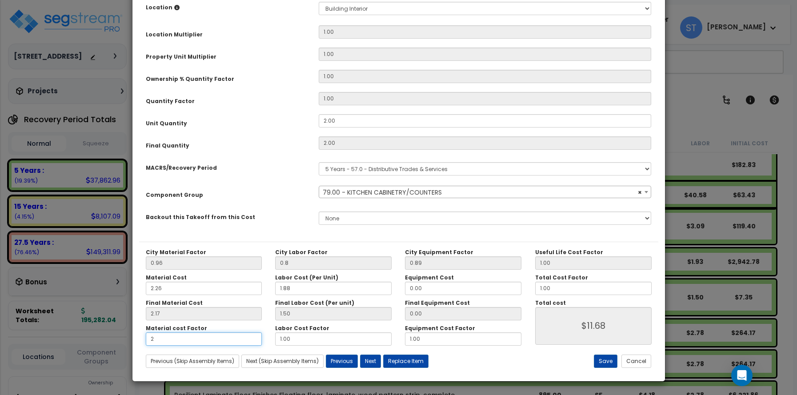
type input "20"
type input "$89.80"
type input "20"
drag, startPoint x: 295, startPoint y: 334, endPoint x: 226, endPoint y: 336, distance: 68.9
click at [227, 336] on div "Material cost Factor 20 Labor Cost Factor 1.00 Equipment Cost Factor 1.00" at bounding box center [333, 335] width 389 height 21
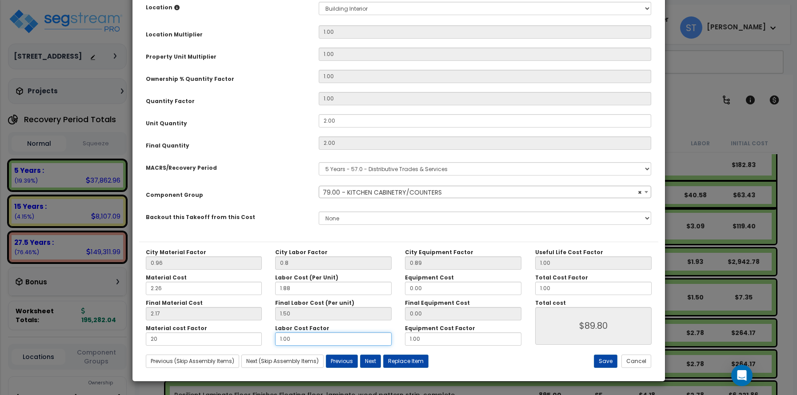
type input "2"
type input "$92.80"
type input "20"
type input "$146.80"
type input "20"
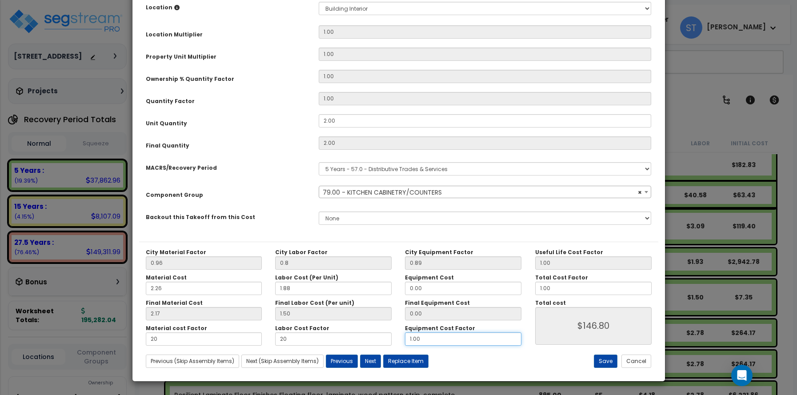
click at [397, 340] on div "Material cost Factor 20 Labor Cost Factor 20 Equipment Cost Factor 1.00" at bounding box center [333, 335] width 389 height 21
type input "20"
click at [609, 360] on button "Save" at bounding box center [606, 361] width 24 height 13
type input "0.80"
type input "20.00"
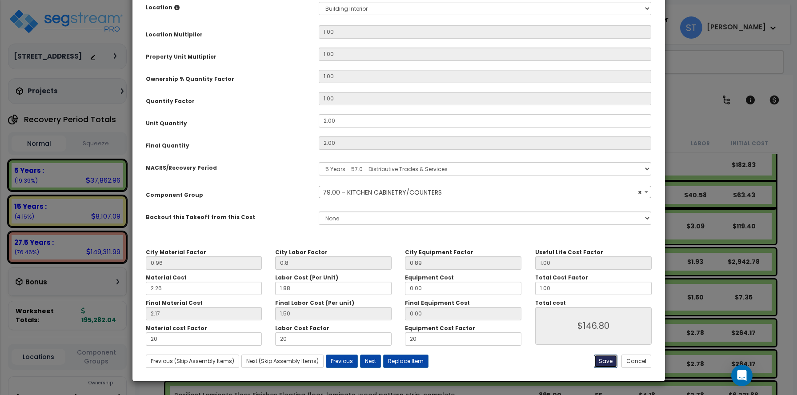
type input "20.00"
type input "146.80"
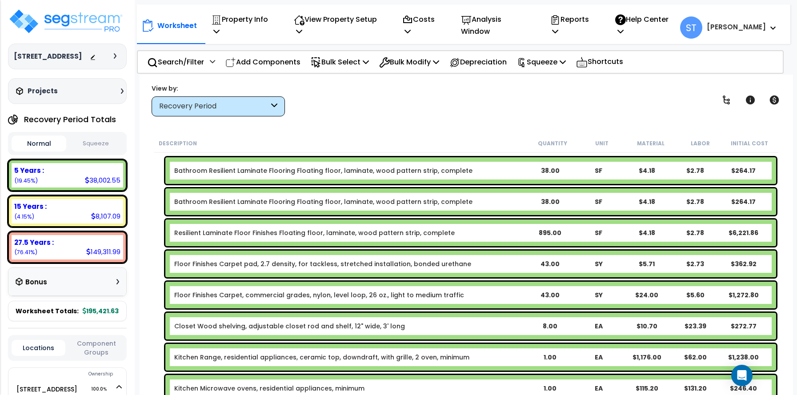
scroll to position [356, 0]
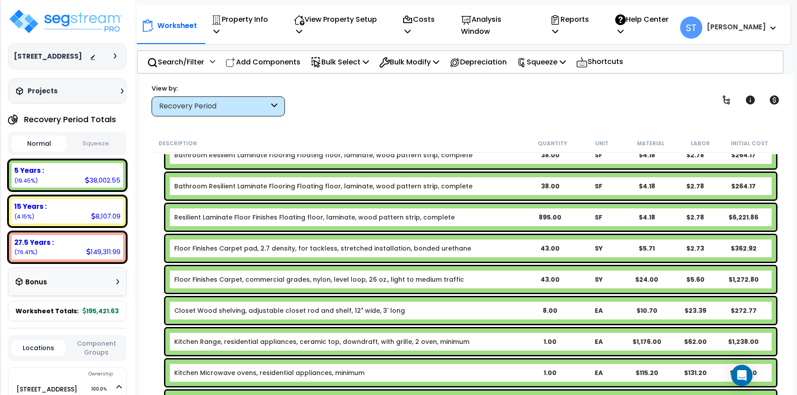
click at [372, 308] on link "Closet Wood shelving, adjustable closet rod and shelf, 12" wide, 3' long" at bounding box center [289, 310] width 231 height 9
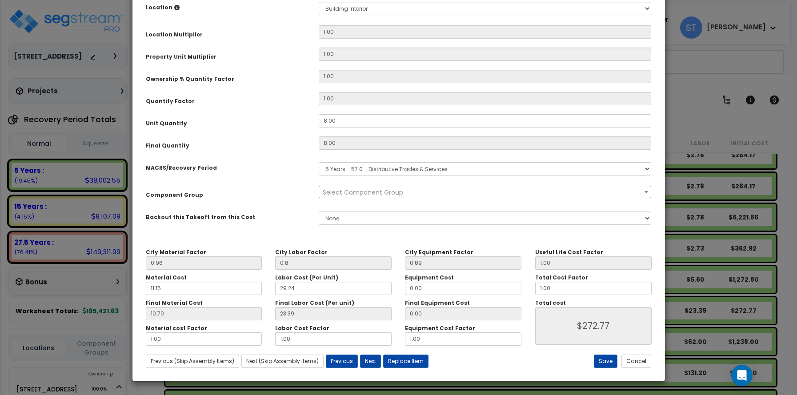
scroll to position [0, 0]
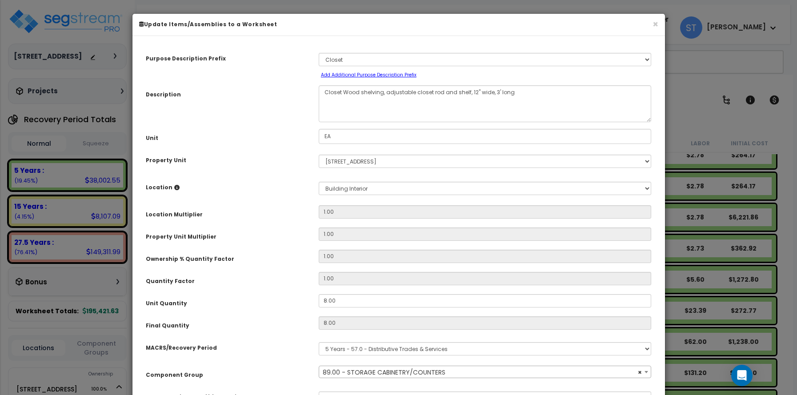
select select "13805"
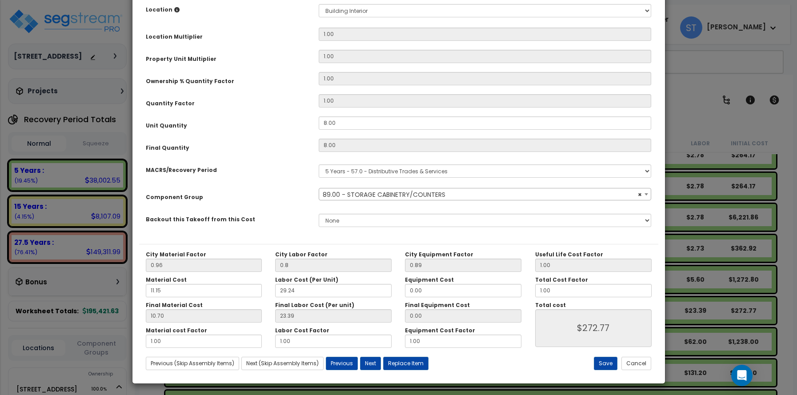
scroll to position [180, 0]
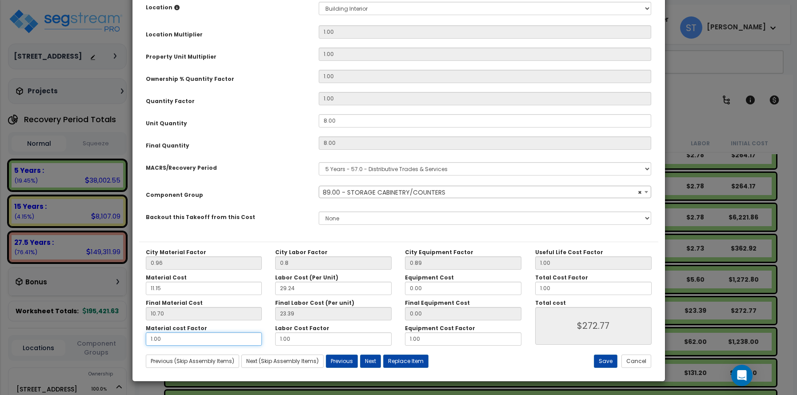
drag, startPoint x: 200, startPoint y: 336, endPoint x: 33, endPoint y: 324, distance: 167.9
click at [33, 324] on div "× Update Items/Assemblies to a Worksheet Purpose Description Prefix Select A/V …" at bounding box center [398, 197] width 797 height 395
type input "1"
type input "$272.72"
type input "10"
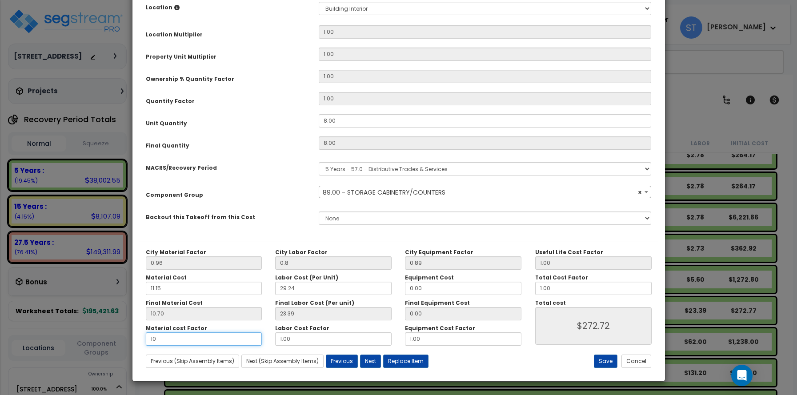
type input "$1,043.12"
type input "10"
type input "$1,043.12"
drag, startPoint x: 244, startPoint y: 338, endPoint x: 228, endPoint y: 338, distance: 15.6
click at [228, 338] on div "Material cost Factor 10 Labor Cost Factor 1.00 Equipment Cost Factor 1.00" at bounding box center [333, 335] width 389 height 21
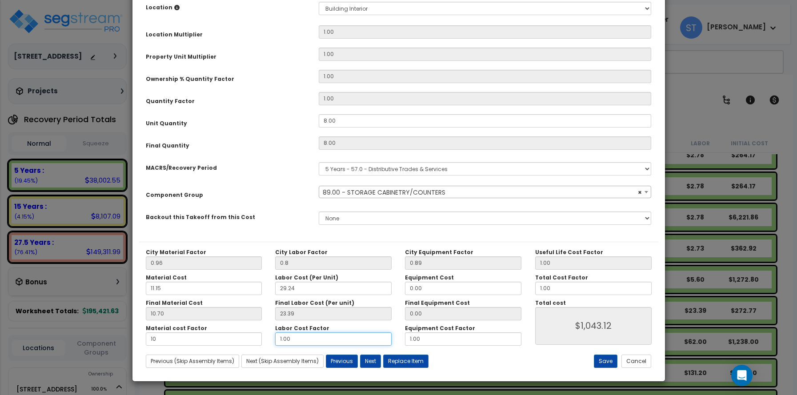
type input "1"
type input "$1,043.12"
type input "10"
type input "$2,727.20"
type input "10"
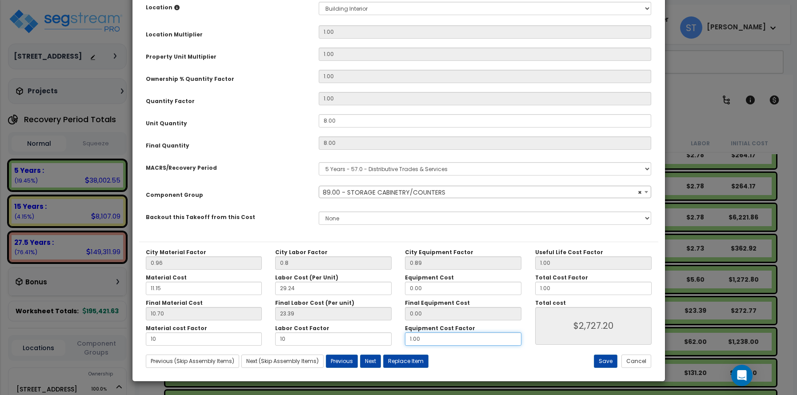
type input "$2,727.20"
drag, startPoint x: 424, startPoint y: 339, endPoint x: 408, endPoint y: 335, distance: 16.1
click at [415, 336] on input "1.00" at bounding box center [463, 338] width 116 height 13
click at [440, 342] on input "1.00" at bounding box center [463, 338] width 116 height 13
drag, startPoint x: 436, startPoint y: 341, endPoint x: 372, endPoint y: 340, distance: 63.6
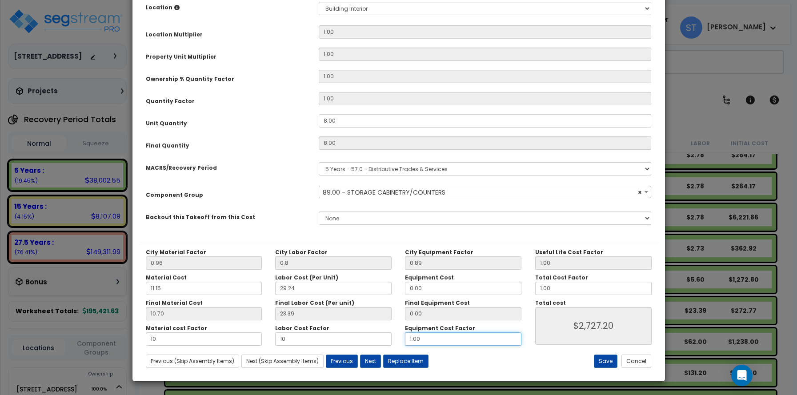
click at [372, 340] on div "Material cost Factor 10 Labor Cost Factor 10 Equipment Cost Factor 1.00" at bounding box center [333, 335] width 389 height 21
type input "1"
type input "$2,727.20"
type input "10"
type input "$2,727.20"
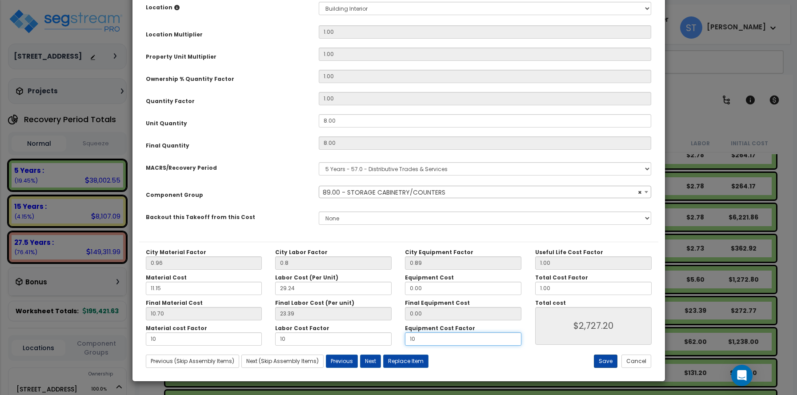
type input "10"
type input "$2,727.20"
click at [609, 357] on button "Save" at bounding box center [606, 361] width 24 height 13
type input "0.80"
type input "10.00"
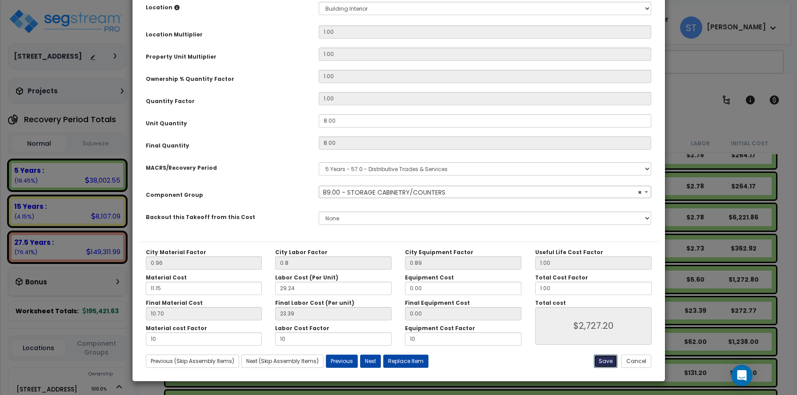
type input "10.00"
type input "2727.20"
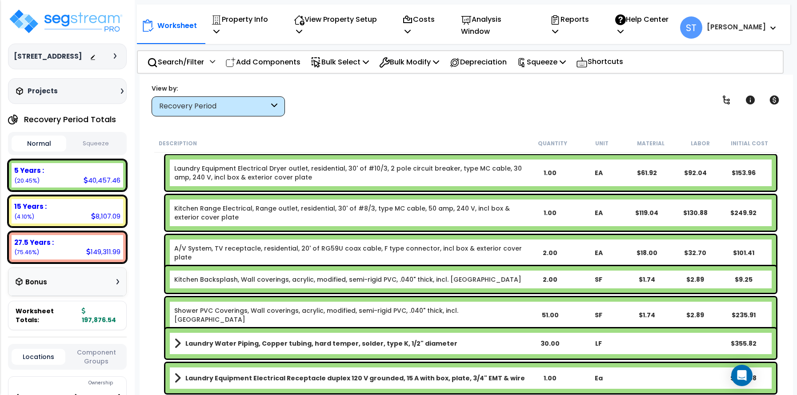
scroll to position [978, 0]
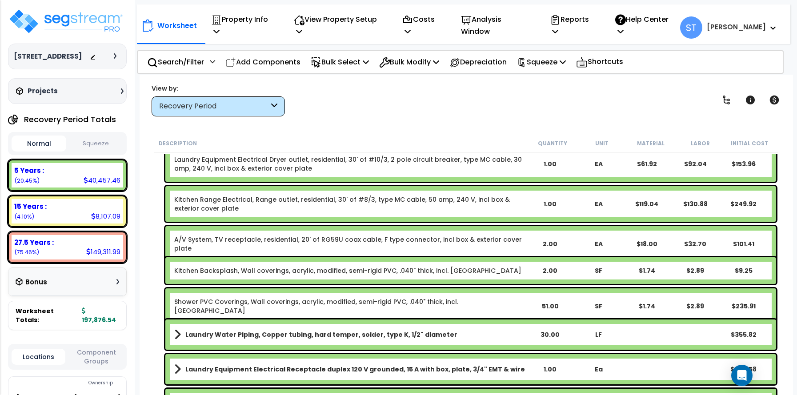
click at [357, 272] on link "Kitchen Backsplash, Wall coverings, acrylic, modified, semi-rigid PVC, .040" th…" at bounding box center [347, 270] width 347 height 9
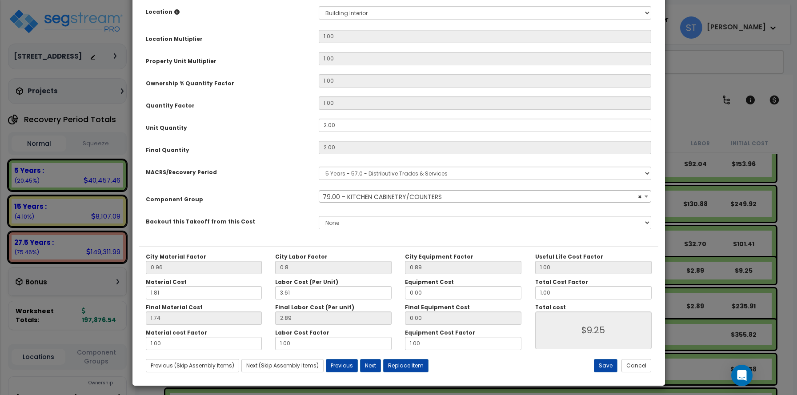
scroll to position [180, 0]
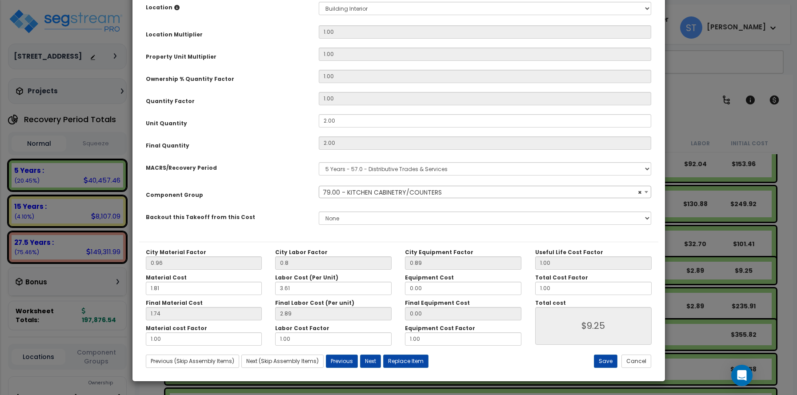
select select "13346"
drag, startPoint x: 220, startPoint y: 339, endPoint x: 132, endPoint y: 338, distance: 88.0
click at [132, 338] on div "Purpose Description Prefix Select A/V System A/V System Equipment A/V System Eq…" at bounding box center [398, 119] width 532 height 512
type input "2"
type input "$12.74"
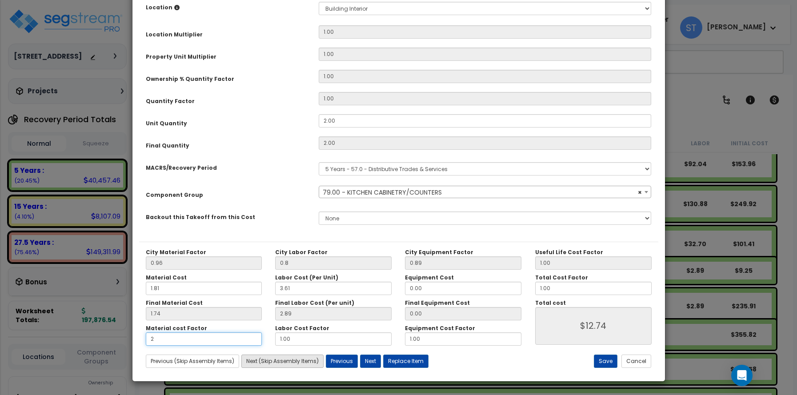
type input "20"
type input "$75.38"
type input "20"
click at [245, 339] on div "Material cost Factor 20 Labor Cost Factor 1.00 Equipment Cost Factor 1.00" at bounding box center [333, 335] width 389 height 21
type input "2"
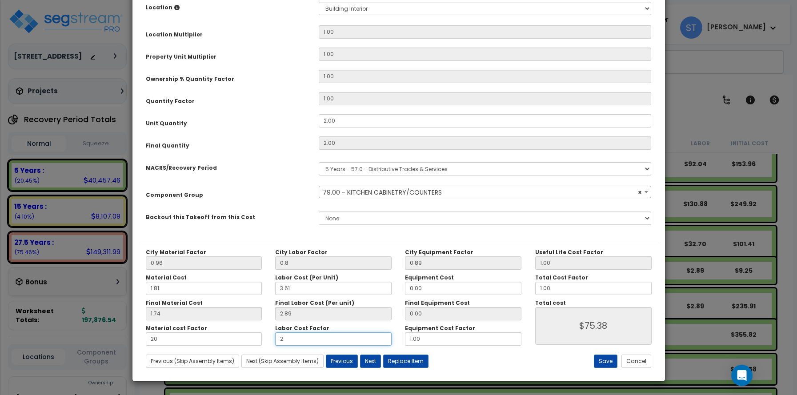
type input "$81.16"
type input "20"
type input "$185.20"
type input "20"
drag, startPoint x: 380, startPoint y: 340, endPoint x: 354, endPoint y: 340, distance: 25.8
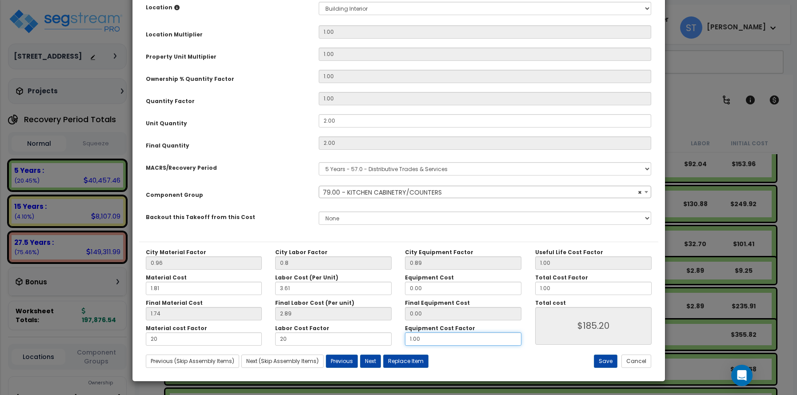
click at [354, 340] on div "Material cost Factor 20 Labor Cost Factor 20 Equipment Cost Factor 1.00" at bounding box center [333, 335] width 389 height 21
type input "20"
click at [599, 359] on button "Save" at bounding box center [606, 361] width 24 height 13
type input "0.80"
type input "20.00"
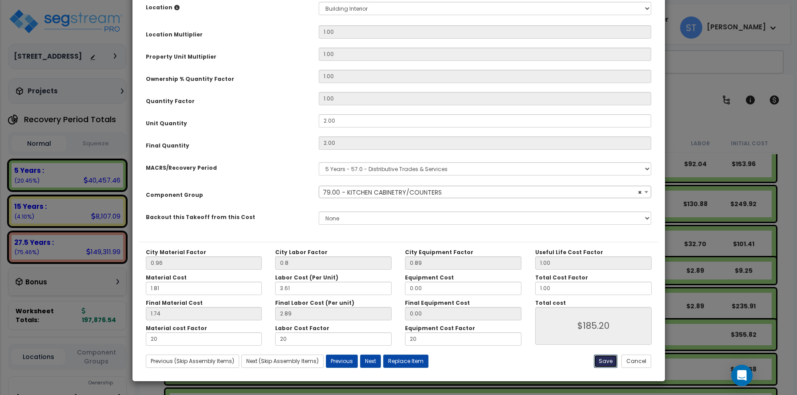
type input "20.00"
type input "185.20"
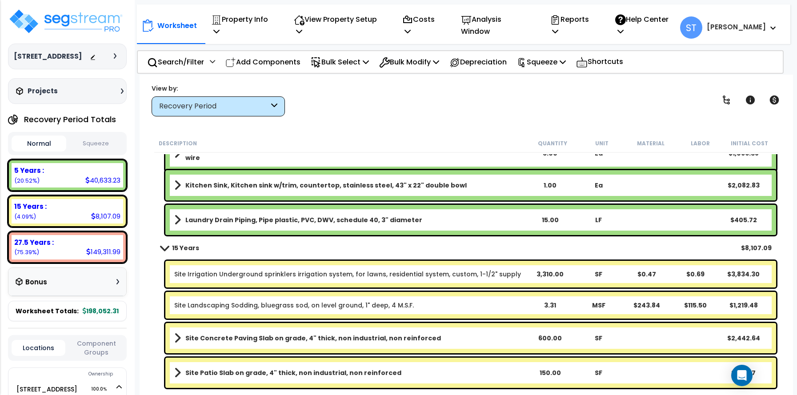
scroll to position [1245, 0]
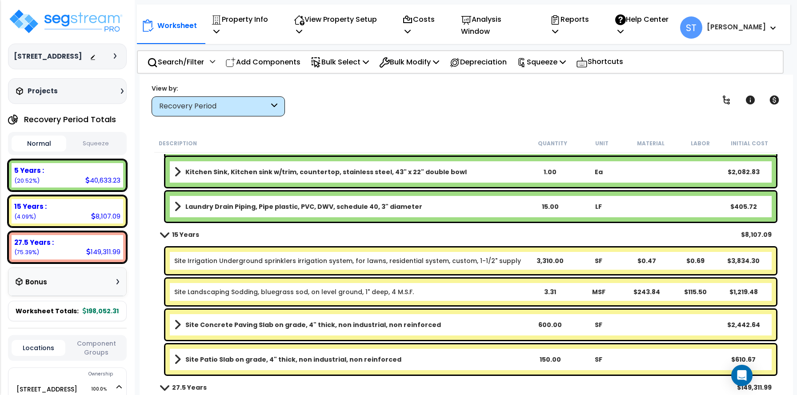
click at [351, 290] on link "Site Landscaping Sodding, bluegrass sod, on level ground, 1" deep, 4 M.S.F." at bounding box center [294, 292] width 240 height 9
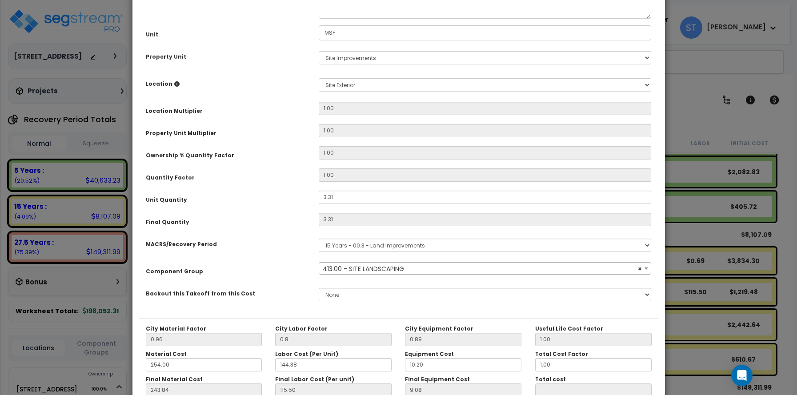
scroll to position [180, 0]
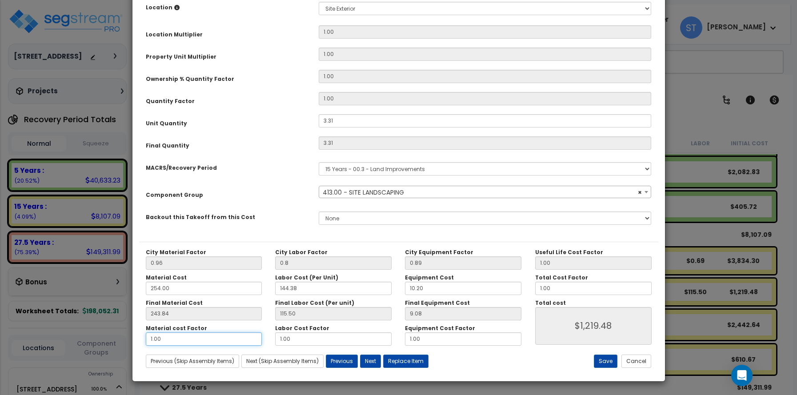
select select "28751"
drag, startPoint x: 176, startPoint y: 340, endPoint x: 133, endPoint y: 340, distance: 42.7
click at [133, 340] on div "Purpose Description Prefix Select A/V System A/V System Equipment A/V System Eq…" at bounding box center [398, 119] width 532 height 512
type input "2"
type input "$2,026.58"
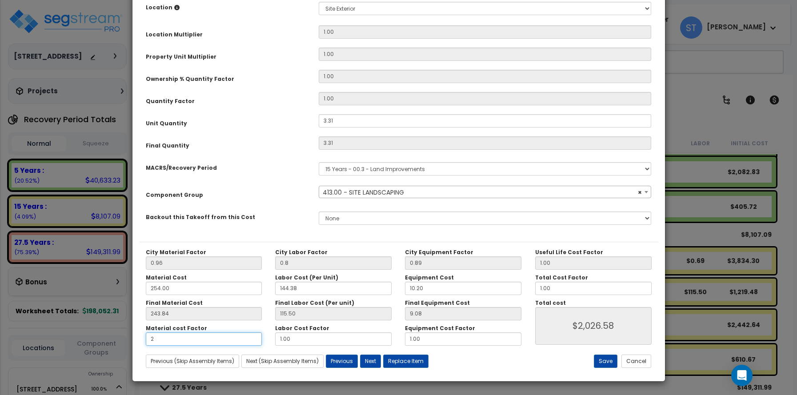
type input "2"
type input "$2,026.58"
drag, startPoint x: 266, startPoint y: 342, endPoint x: 227, endPoint y: 342, distance: 38.7
click at [227, 342] on div "Material cost Factor 2 Labor Cost Factor 1.00 Equipment Cost Factor 1.00" at bounding box center [333, 335] width 389 height 21
type input "2"
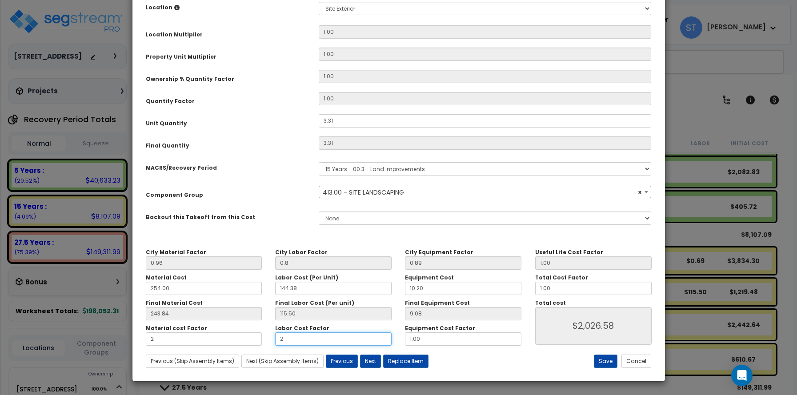
type input "$2,408.89"
type input "2"
type input "$2,408.89"
drag, startPoint x: 429, startPoint y: 341, endPoint x: 384, endPoint y: 341, distance: 44.5
click at [384, 341] on div "Material cost Factor 2 Labor Cost Factor 2 Equipment Cost Factor 1.00" at bounding box center [333, 335] width 389 height 21
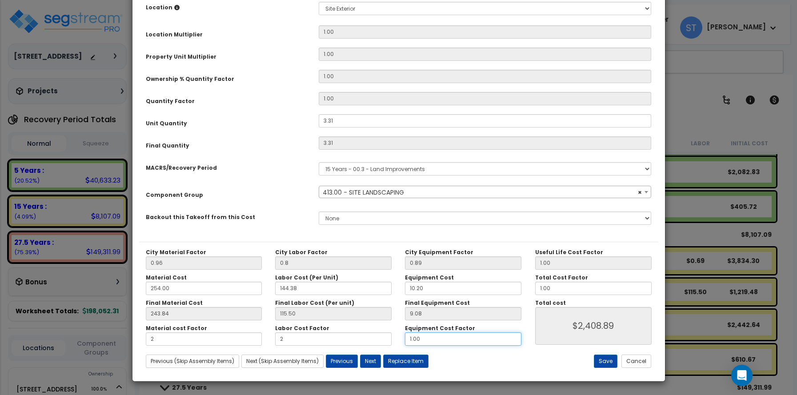
type input "2"
type input "$2,438.94"
type input "2"
type input "$2,438.94"
click at [605, 358] on button "Save" at bounding box center [606, 361] width 24 height 13
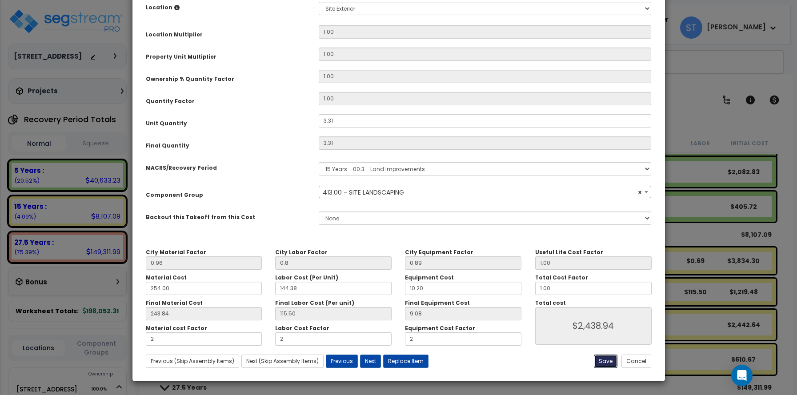
type input "0.80"
type input "2.00"
type input "2438.94"
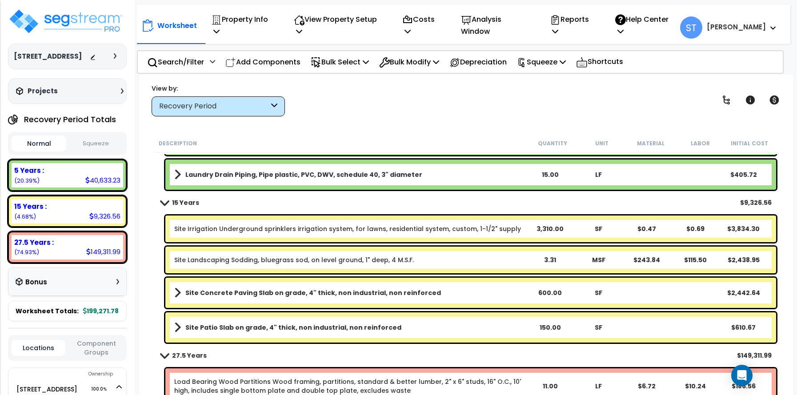
scroll to position [1289, 0]
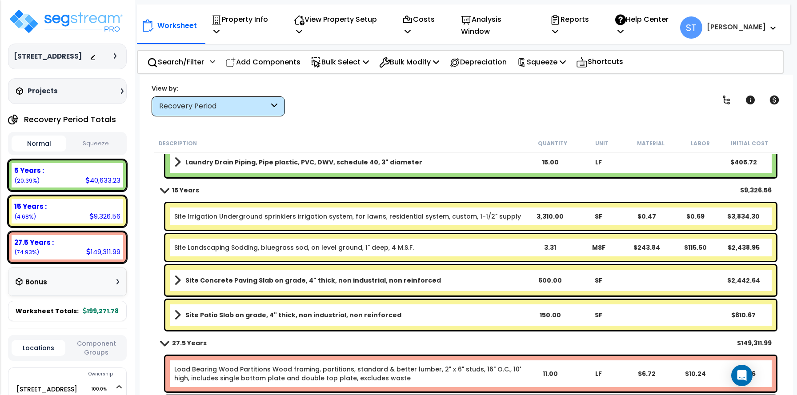
click at [414, 279] on b "Site Concrete Paving Slab on grade, 4" thick, non industrial, non reinforced" at bounding box center [313, 280] width 256 height 9
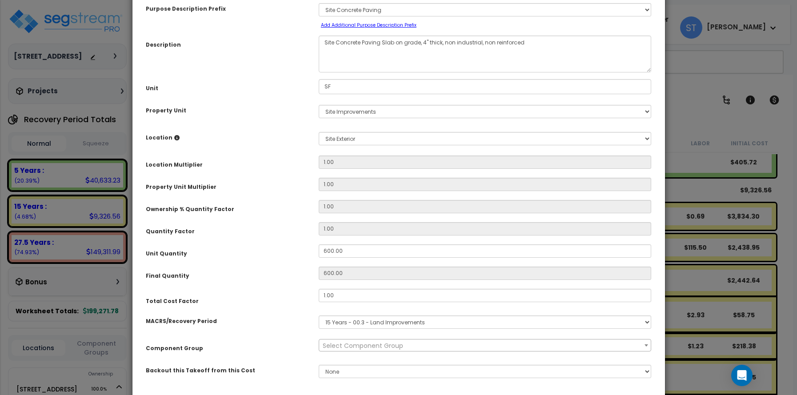
scroll to position [107, 0]
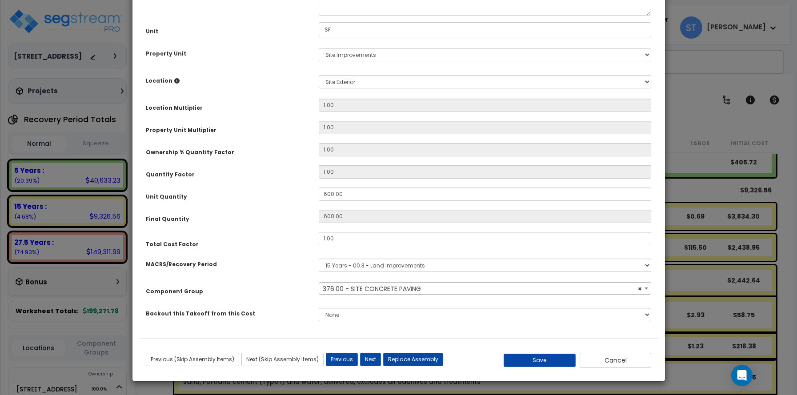
select select "26864"
click at [534, 357] on button "Save" at bounding box center [540, 360] width 72 height 13
type input "2.00"
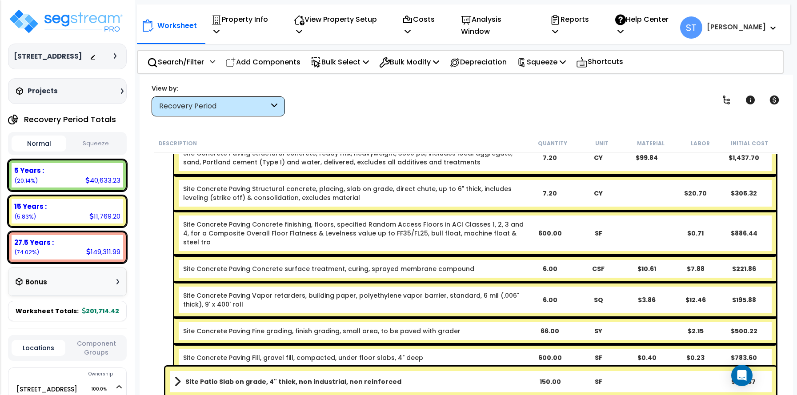
scroll to position [1600, 0]
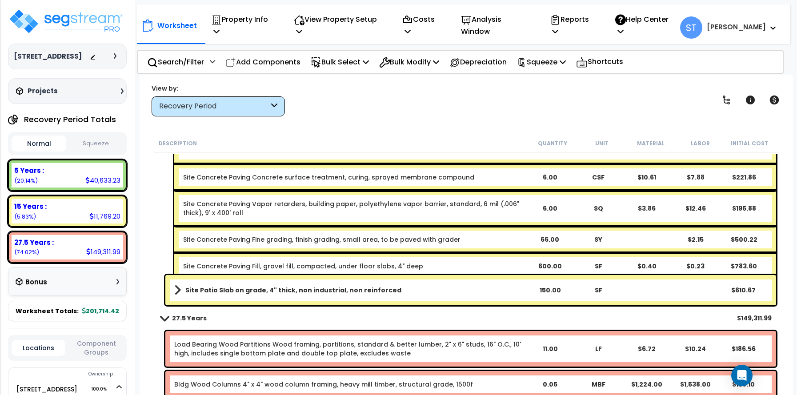
click at [365, 287] on b "Site Patio Slab on grade, 4" thick, non industrial, non reinforced" at bounding box center [293, 290] width 216 height 9
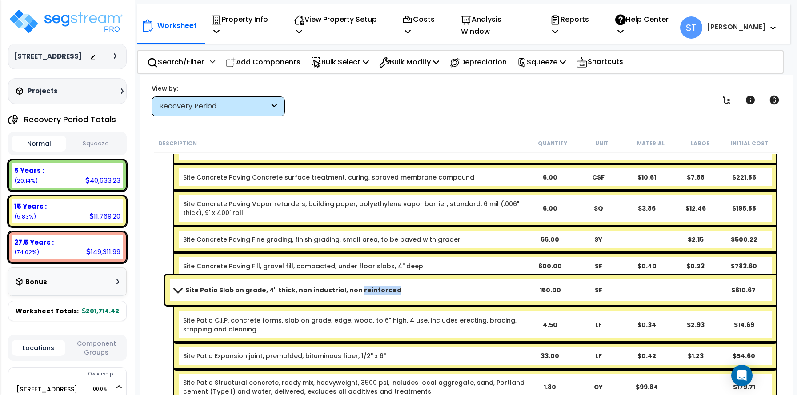
click at [365, 287] on b "Site Patio Slab on grade, 4" thick, non industrial, non reinforced" at bounding box center [293, 290] width 216 height 9
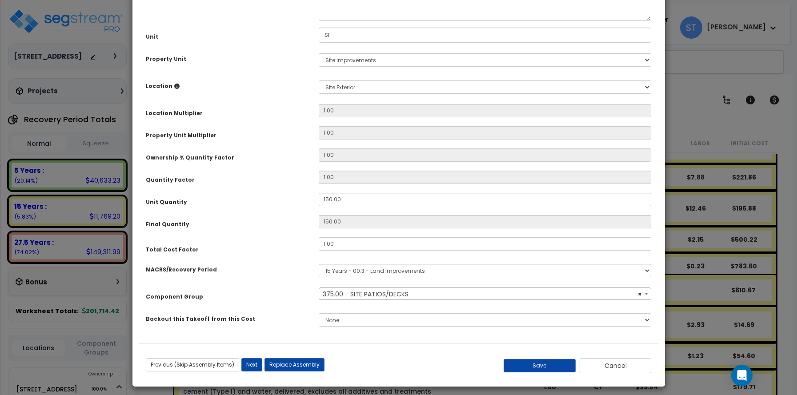
scroll to position [107, 0]
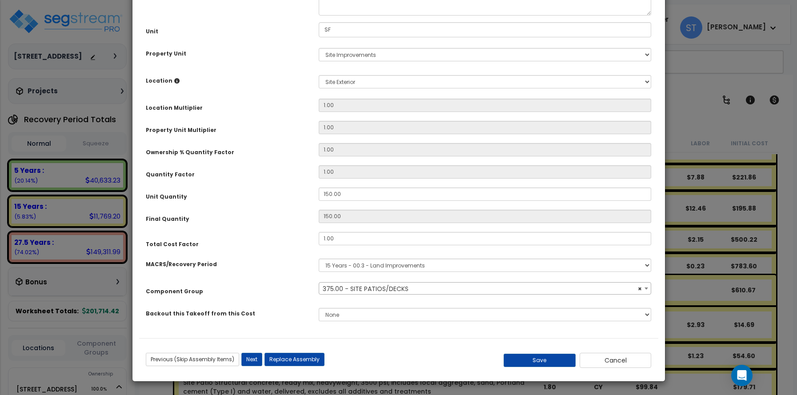
select select "26813"
click at [545, 363] on button "Save" at bounding box center [540, 360] width 72 height 13
type input "1.50"
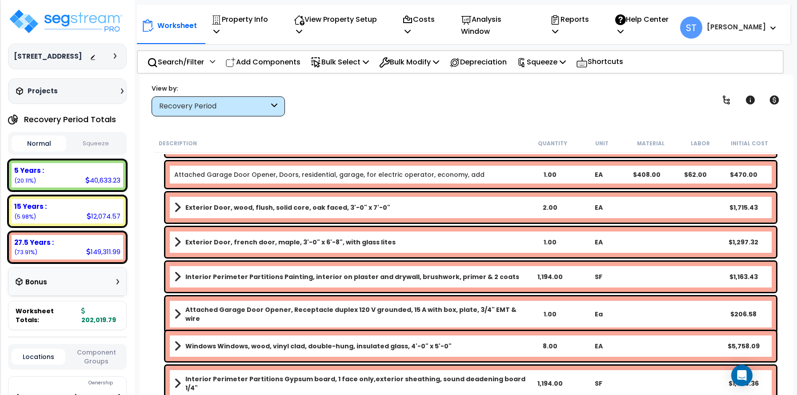
scroll to position [3823, 0]
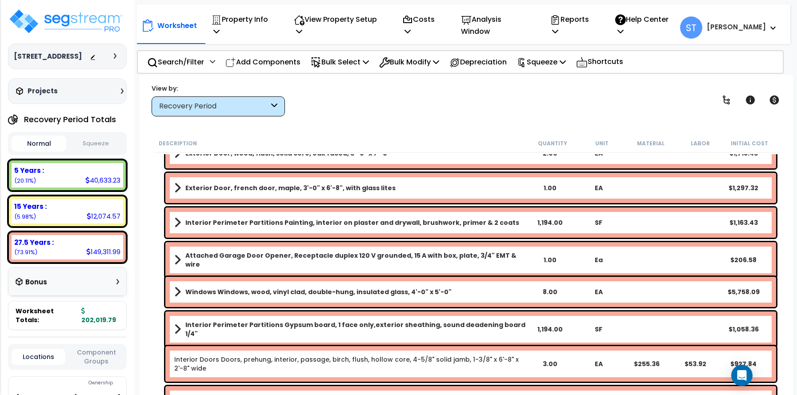
click at [395, 292] on b "Windows Windows, wood, vinyl clad, double-hung, insulated glass, 4'-0" x 5'-0"" at bounding box center [318, 292] width 266 height 9
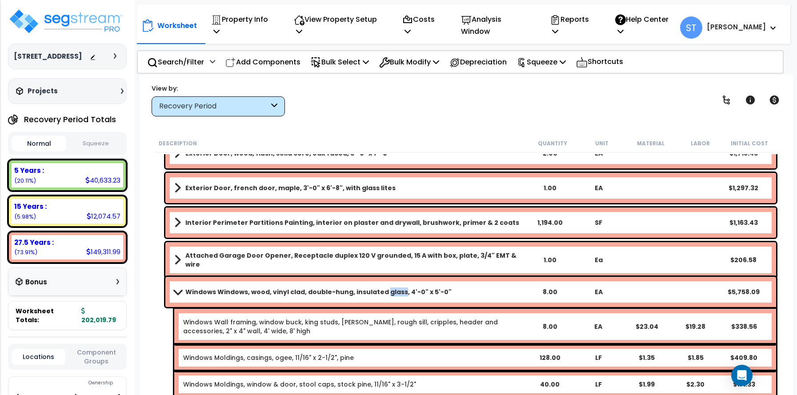
click at [395, 292] on b "Windows Windows, wood, vinyl clad, double-hung, insulated glass, 4'-0" x 5'-0"" at bounding box center [318, 292] width 266 height 9
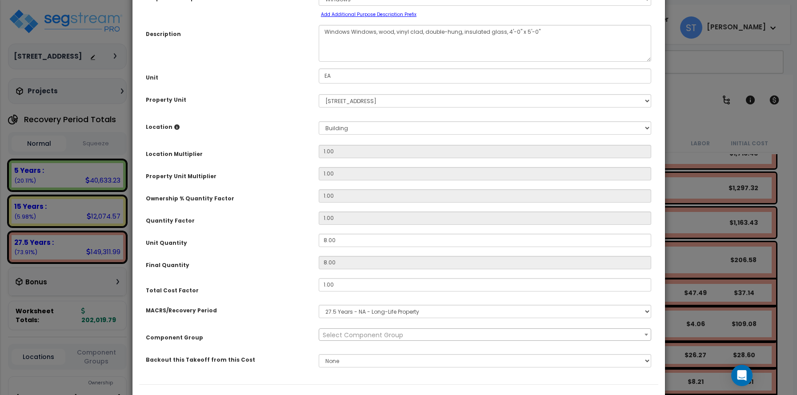
scroll to position [107, 0]
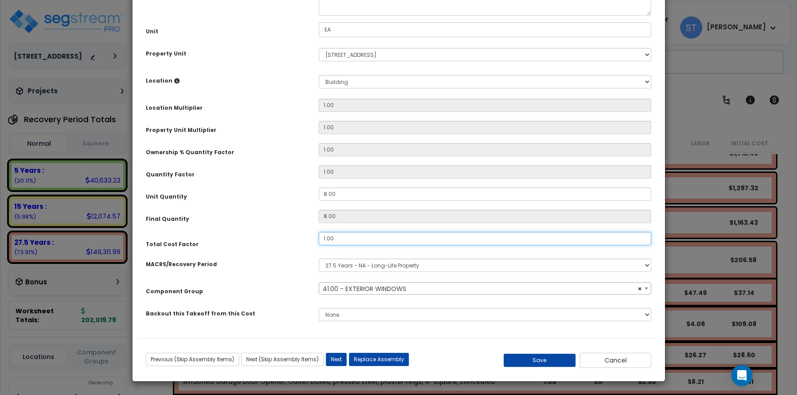
select select "11558"
click at [541, 360] on button "Save" at bounding box center [540, 360] width 72 height 13
type input "0.25"
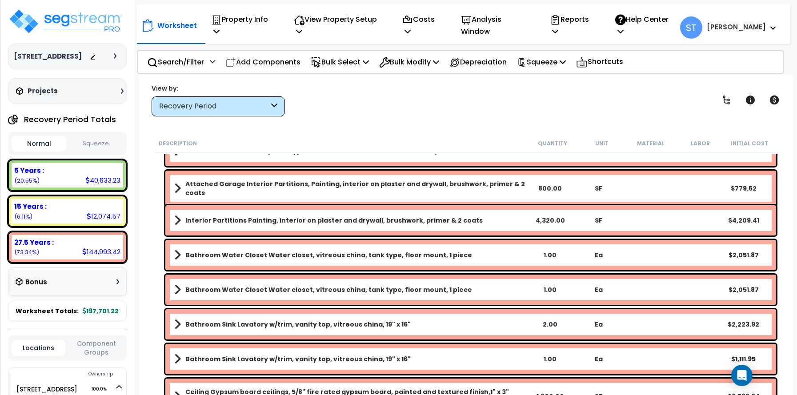
scroll to position [4934, 0]
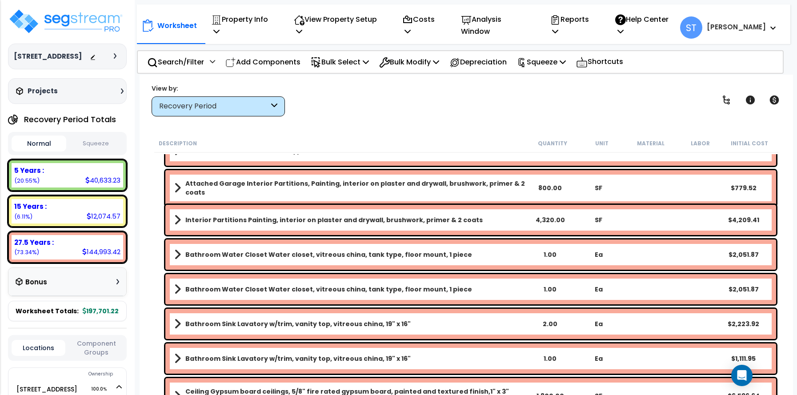
click at [397, 254] on b "Bathroom Water Closet Water closet, vitreous china, tank type, floor mount, 1 p…" at bounding box center [328, 254] width 287 height 9
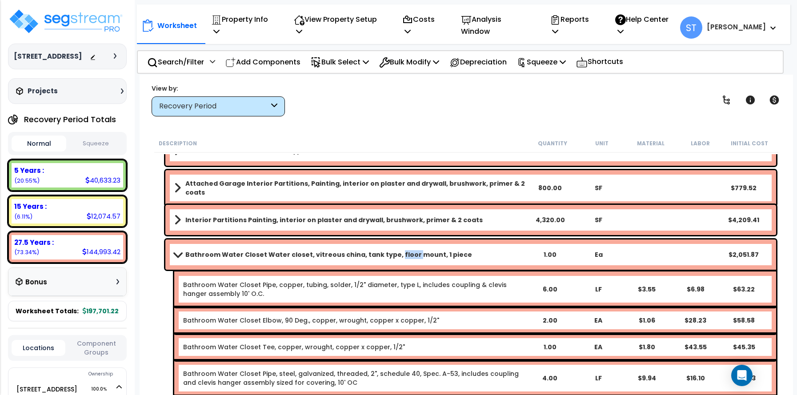
click at [397, 254] on b "Bathroom Water Closet Water closet, vitreous china, tank type, floor mount, 1 p…" at bounding box center [328, 254] width 287 height 9
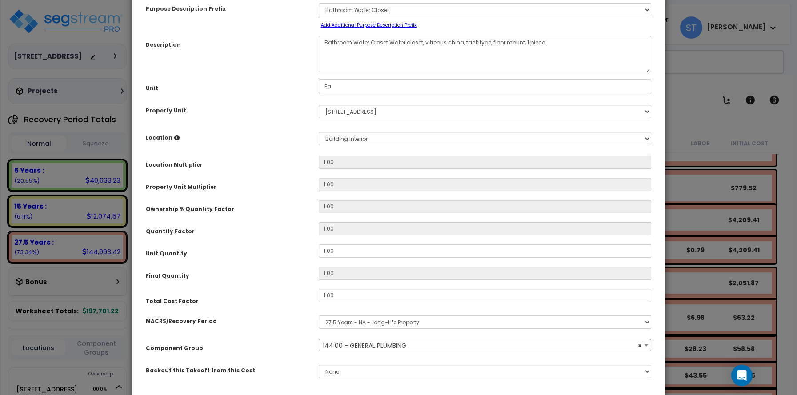
scroll to position [107, 0]
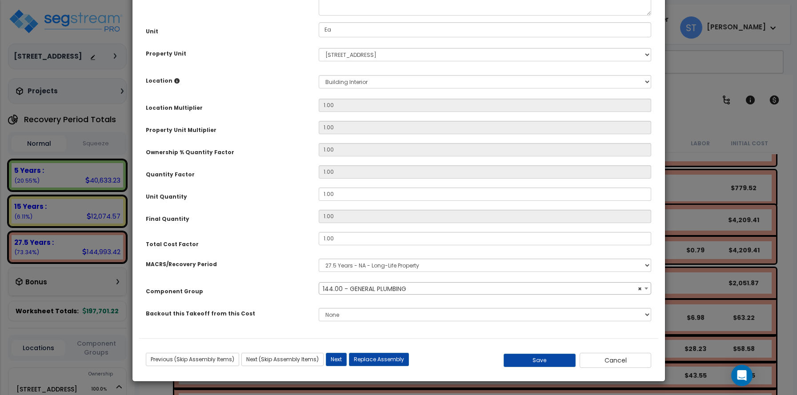
select select "16109"
click at [530, 361] on button "Save" at bounding box center [540, 360] width 72 height 13
type input "0.25"
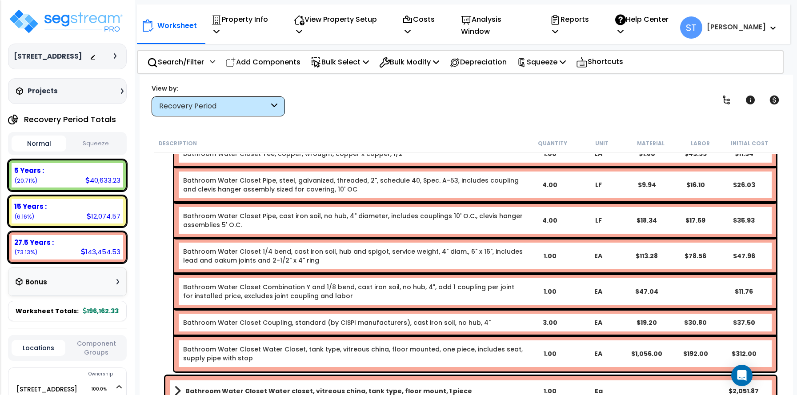
scroll to position [5245, 0]
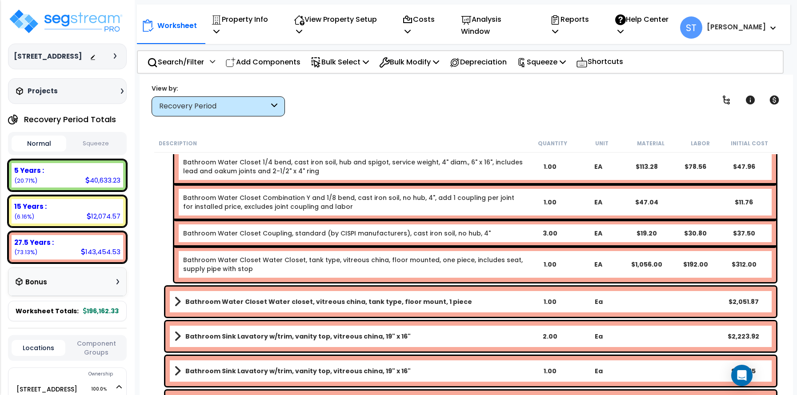
click at [371, 304] on b "Bathroom Water Closet Water closet, vitreous china, tank type, floor mount, 1 p…" at bounding box center [328, 301] width 287 height 9
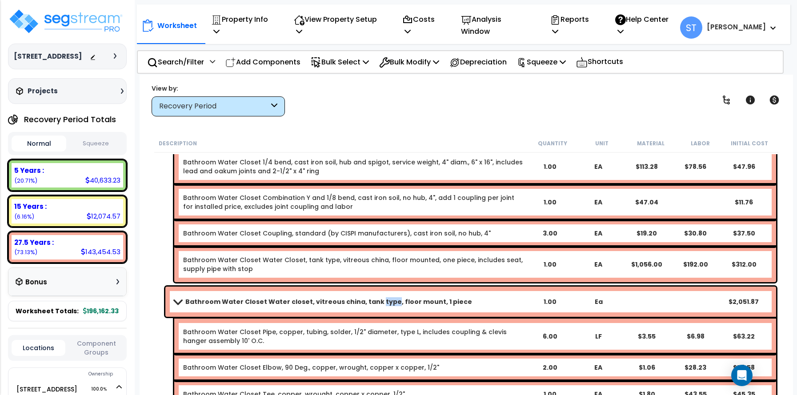
click at [371, 304] on b "Bathroom Water Closet Water closet, vitreous china, tank type, floor mount, 1 p…" at bounding box center [328, 301] width 287 height 9
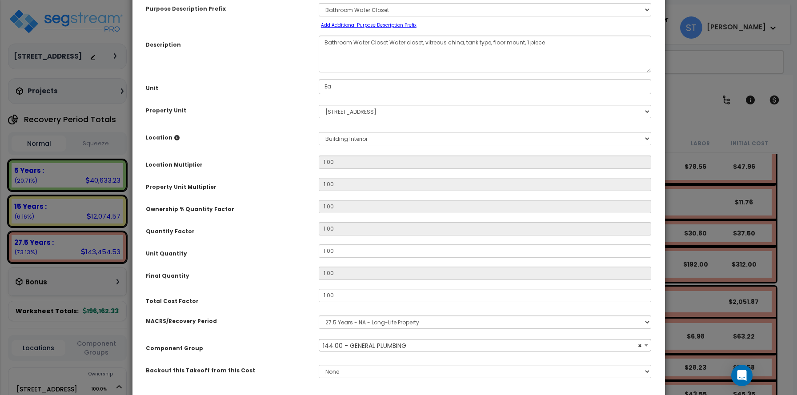
scroll to position [107, 0]
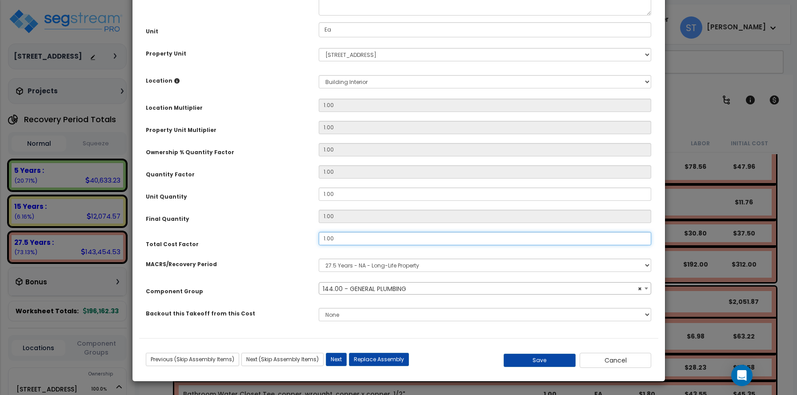
select select "16109"
type input "."
select select "16109"
click at [537, 361] on button "Save" at bounding box center [540, 360] width 72 height 13
type input "0.25"
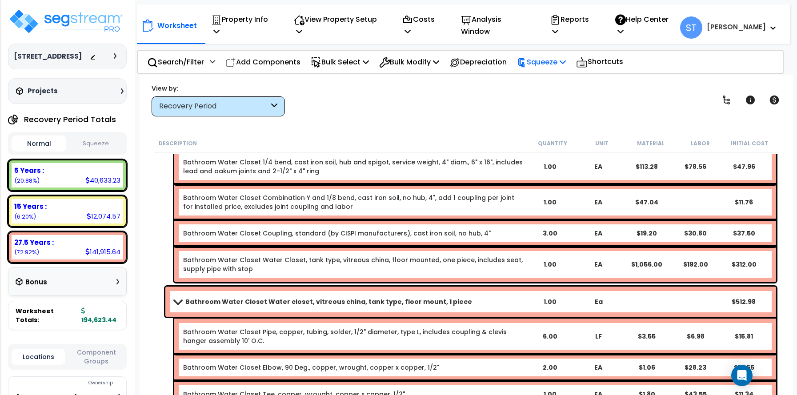
click at [553, 57] on p "Squeeze" at bounding box center [541, 62] width 49 height 12
click at [552, 73] on link "Squeeze" at bounding box center [556, 82] width 88 height 18
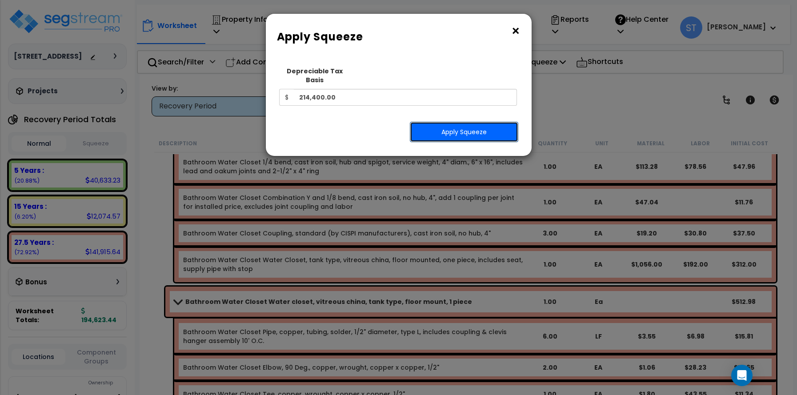
click at [446, 122] on button "Apply Squeeze" at bounding box center [464, 132] width 108 height 20
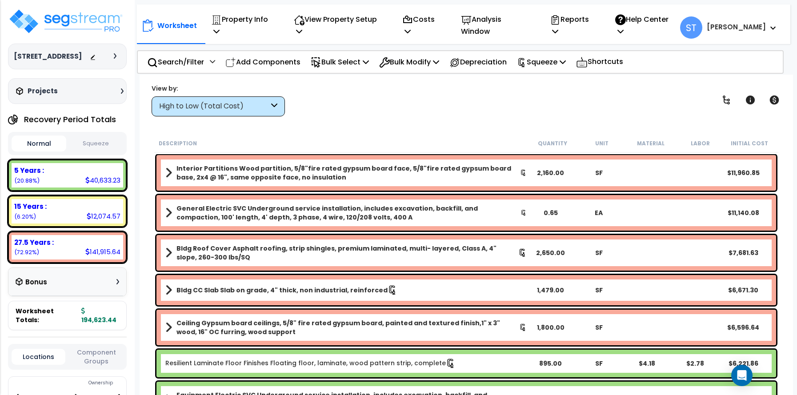
click at [103, 140] on button "Squeeze" at bounding box center [95, 144] width 55 height 16
click at [585, 22] on p "Reports" at bounding box center [573, 25] width 46 height 24
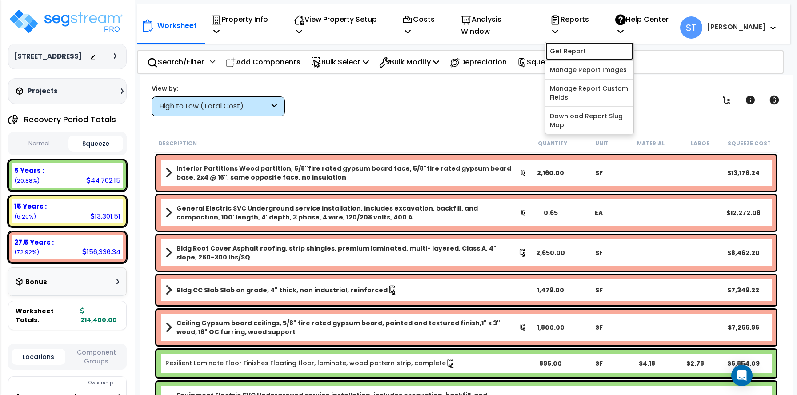
drag, startPoint x: 585, startPoint y: 22, endPoint x: 589, endPoint y: 40, distance: 18.6
click at [589, 42] on link "Get Report" at bounding box center [589, 51] width 88 height 18
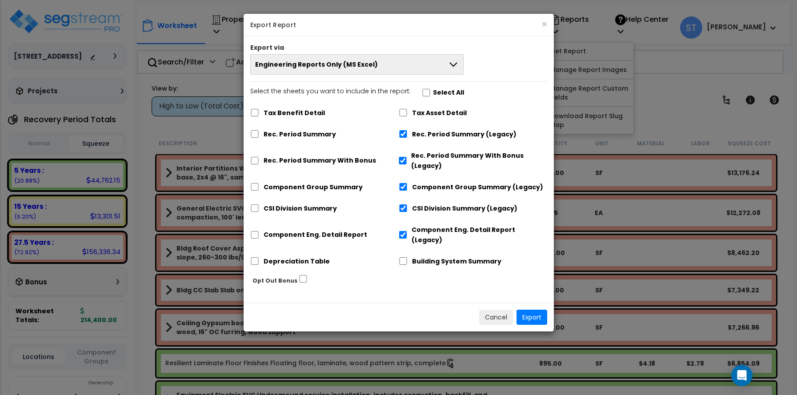
click at [285, 256] on label "Depreciation Table" at bounding box center [297, 261] width 66 height 10
click at [252, 257] on input "Depreciation Table" at bounding box center [254, 261] width 9 height 8
checkbox input "true"
click at [536, 310] on button "Export" at bounding box center [531, 317] width 31 height 15
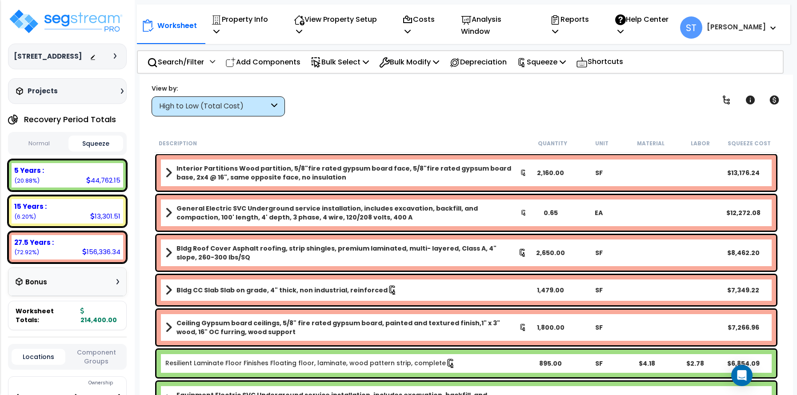
click at [554, 90] on div "View by: High to Low (Total Cost) High to Low (Total Cost)" at bounding box center [466, 100] width 636 height 33
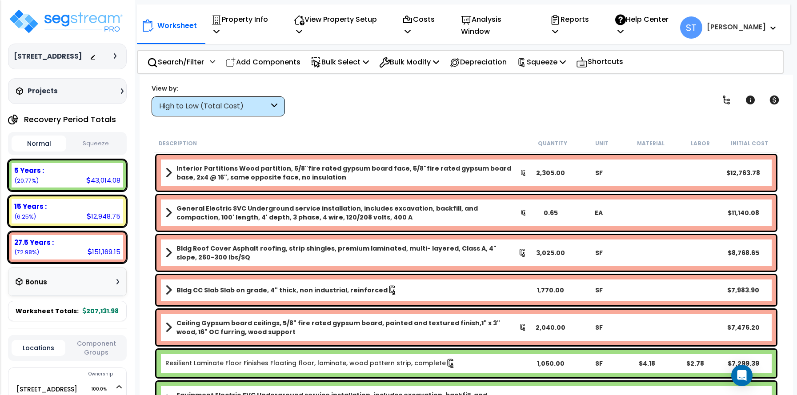
click at [98, 139] on button "Squeeze" at bounding box center [95, 144] width 55 height 16
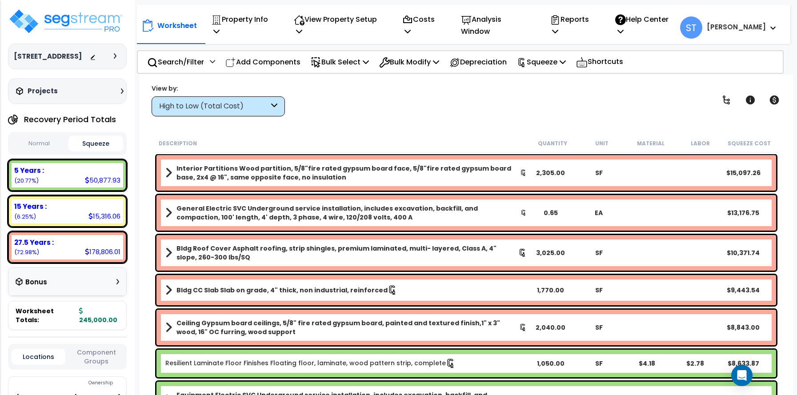
click at [45, 142] on button "Normal" at bounding box center [39, 144] width 55 height 16
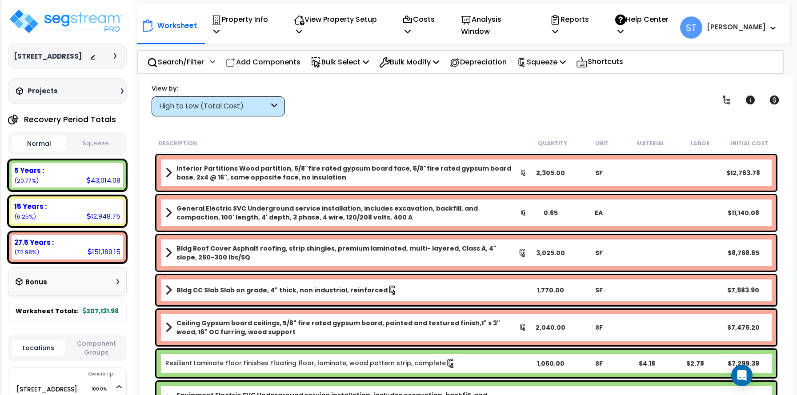
click at [102, 142] on button "Squeeze" at bounding box center [95, 144] width 55 height 16
